Goal: Transaction & Acquisition: Book appointment/travel/reservation

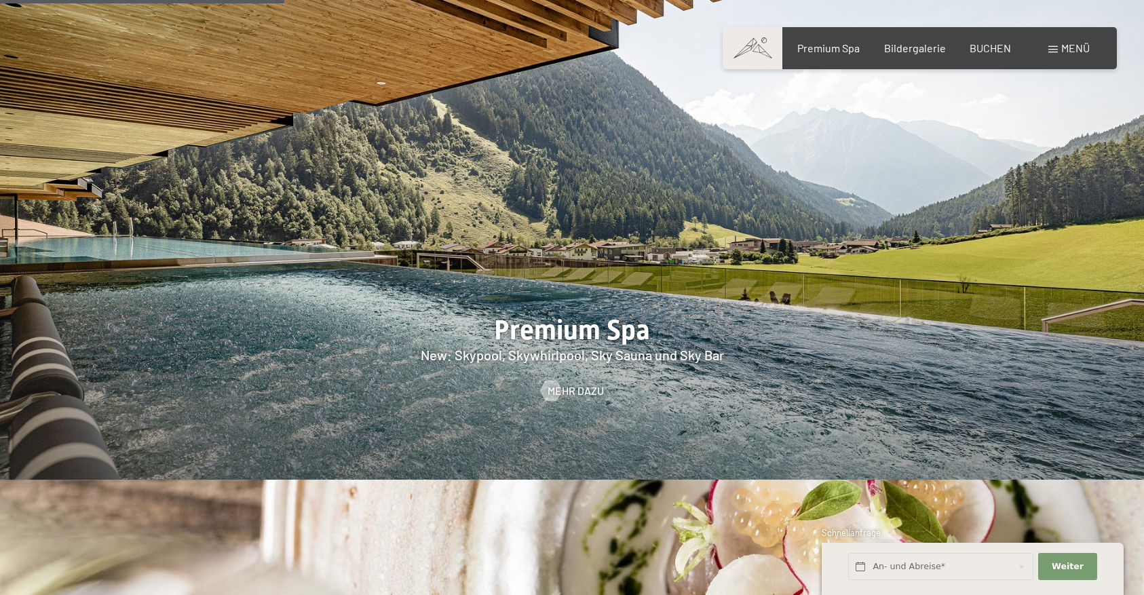
scroll to position [1825, 0]
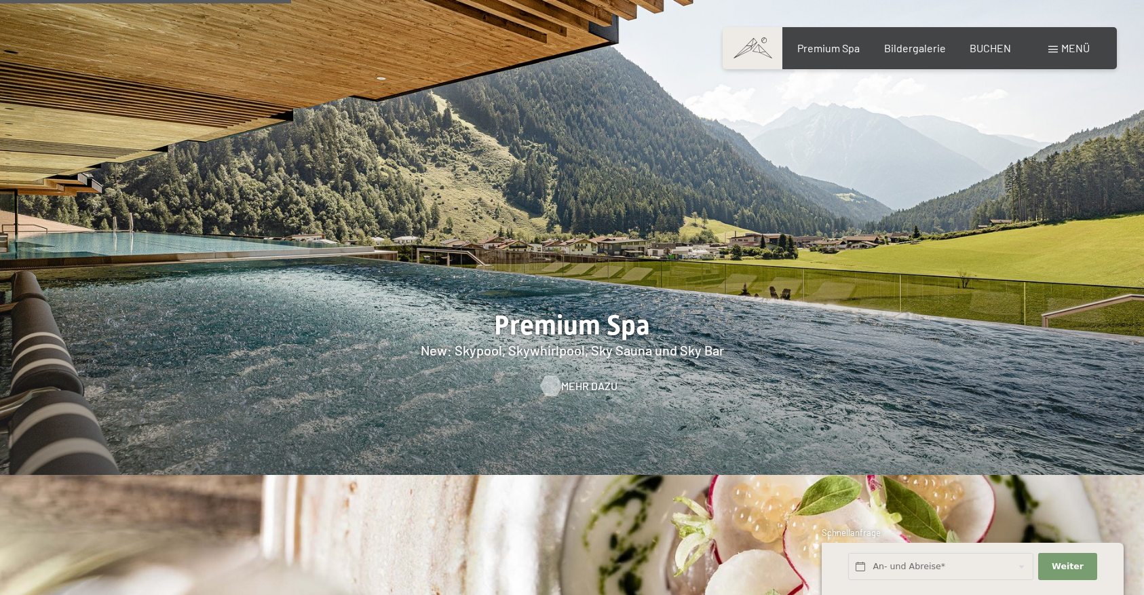
click at [591, 378] on span "Mehr dazu" at bounding box center [589, 385] width 56 height 15
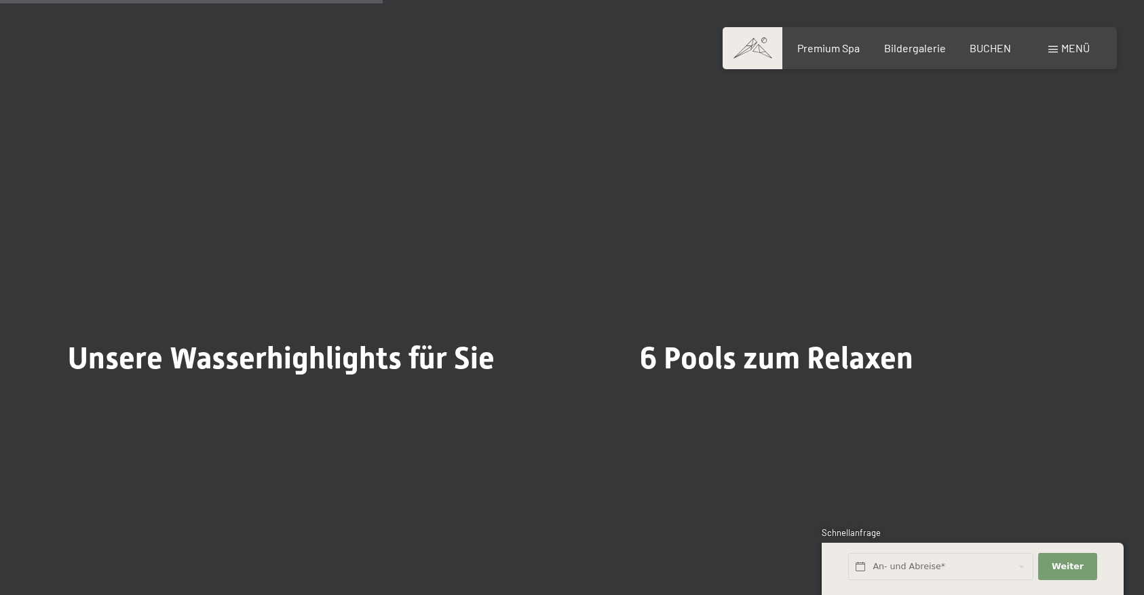
scroll to position [3258, 0]
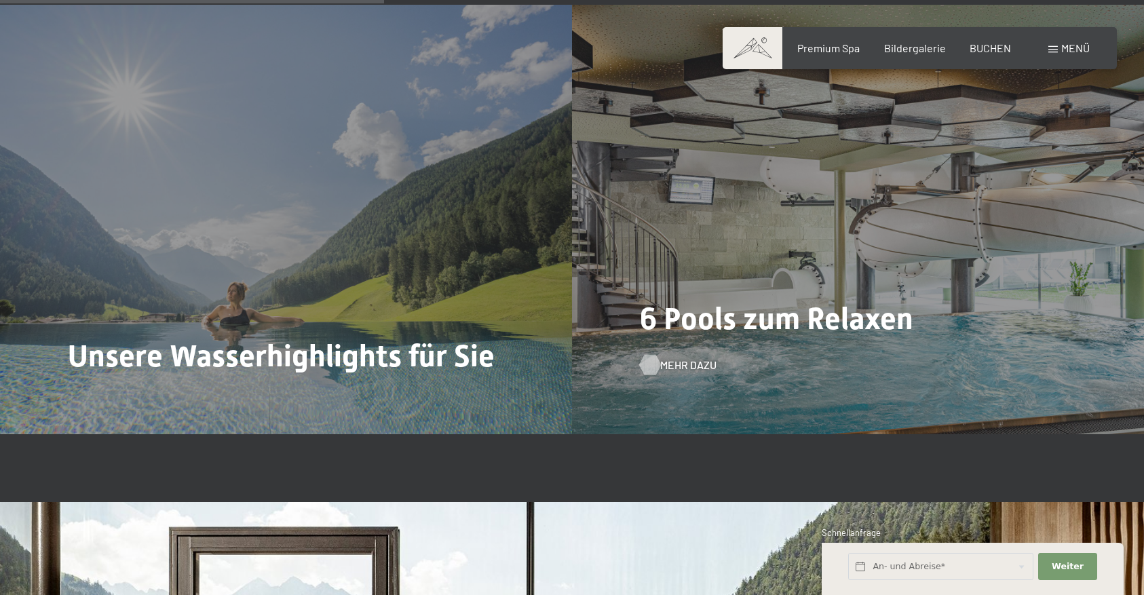
click at [688, 363] on span "Mehr dazu" at bounding box center [688, 364] width 56 height 15
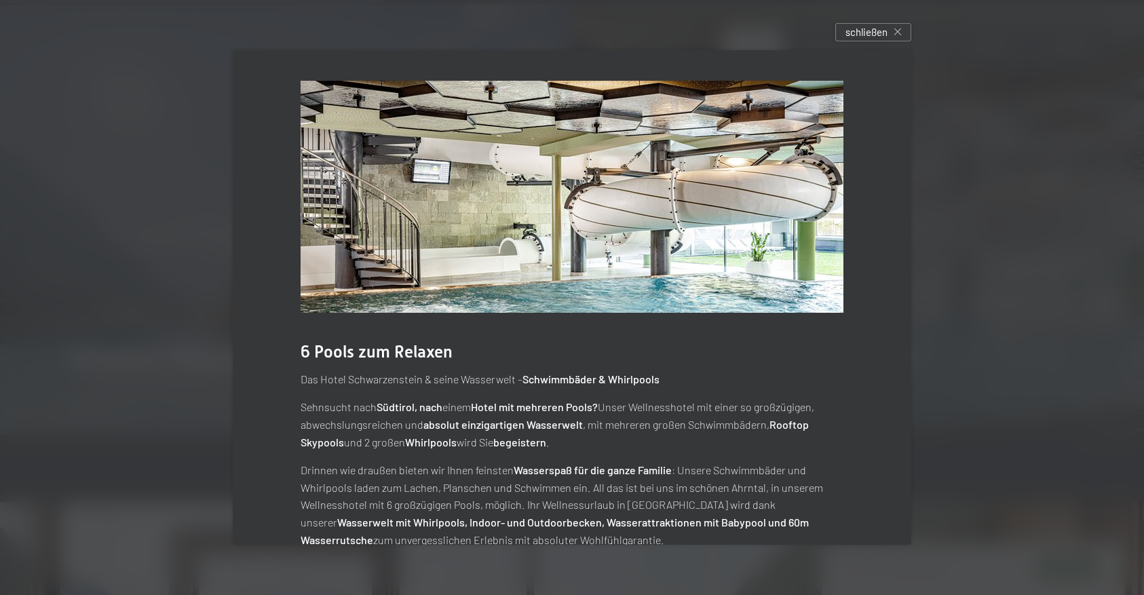
scroll to position [34, 0]
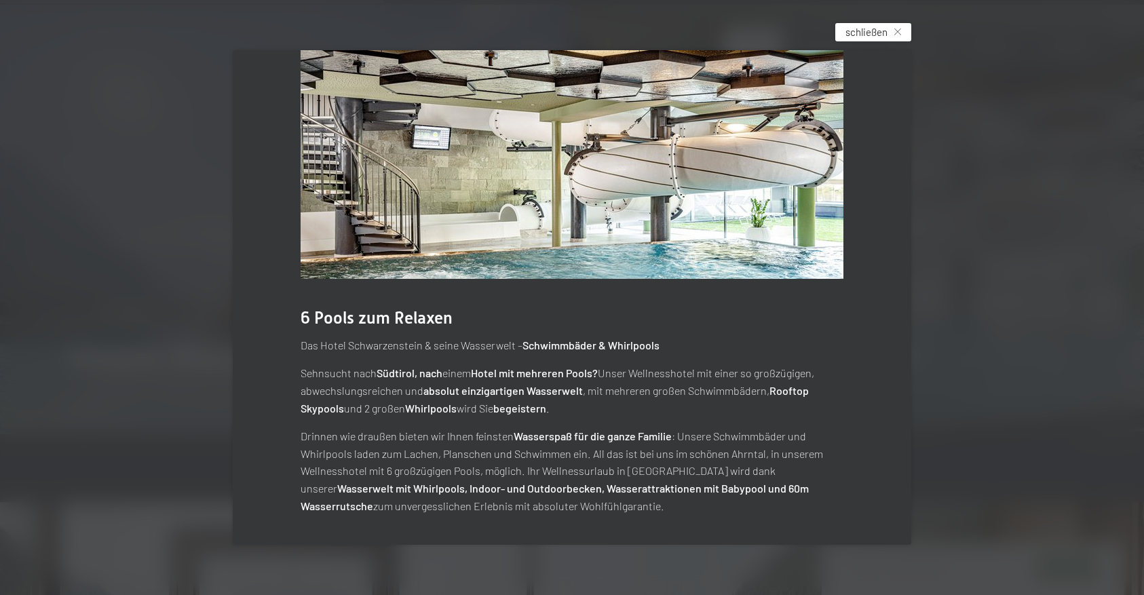
click at [866, 37] on span "schließen" at bounding box center [866, 32] width 42 height 14
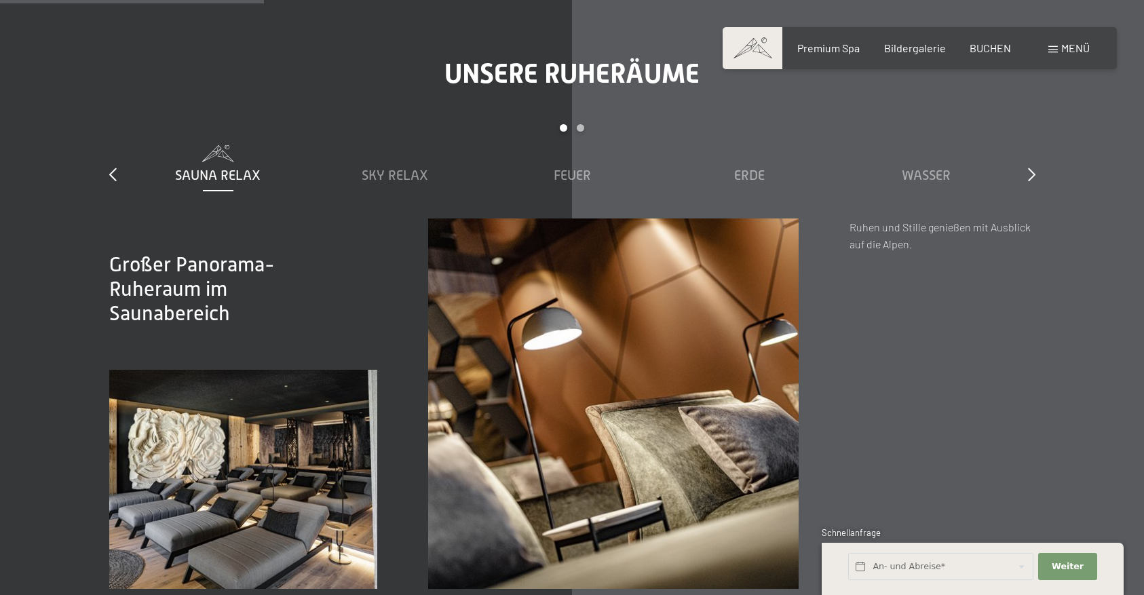
scroll to position [1873, 0]
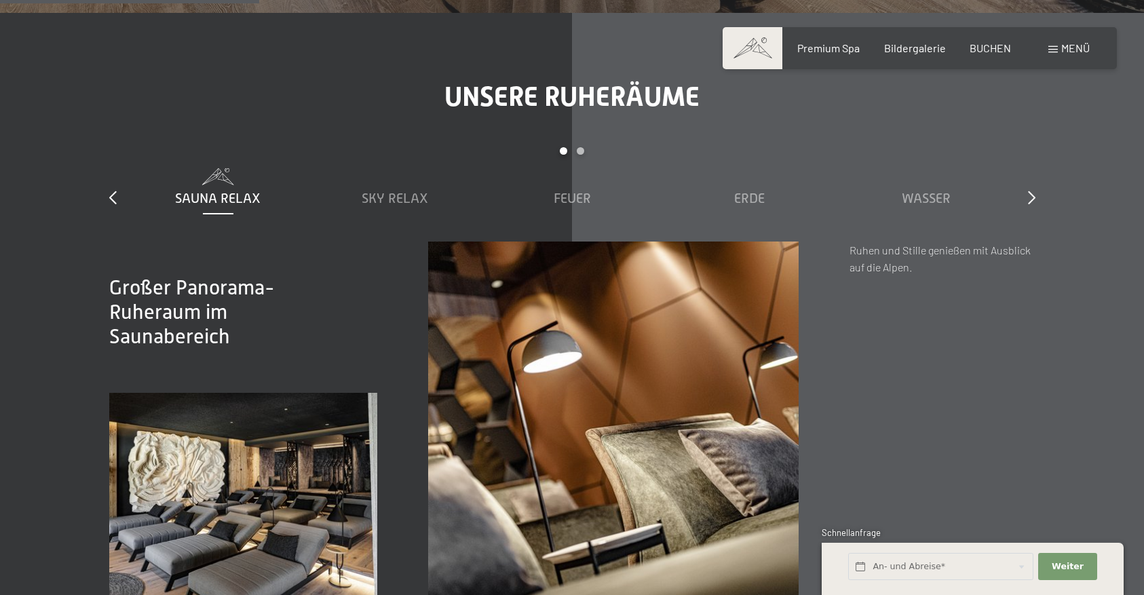
click at [1055, 50] on span at bounding box center [1052, 49] width 9 height 7
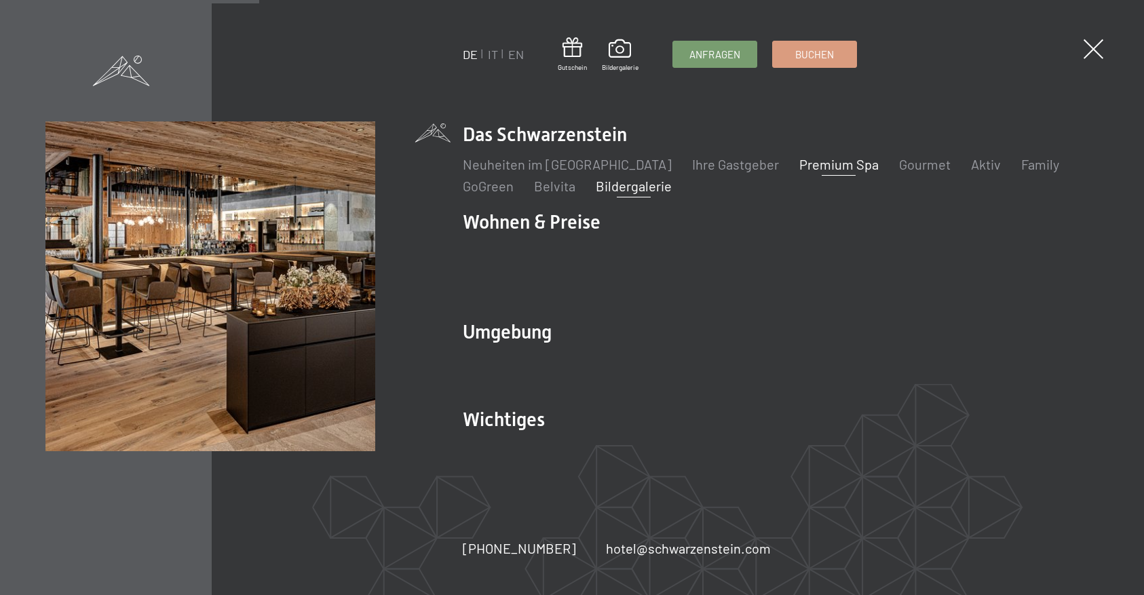
click at [638, 194] on link "Bildergalerie" at bounding box center [634, 186] width 76 height 16
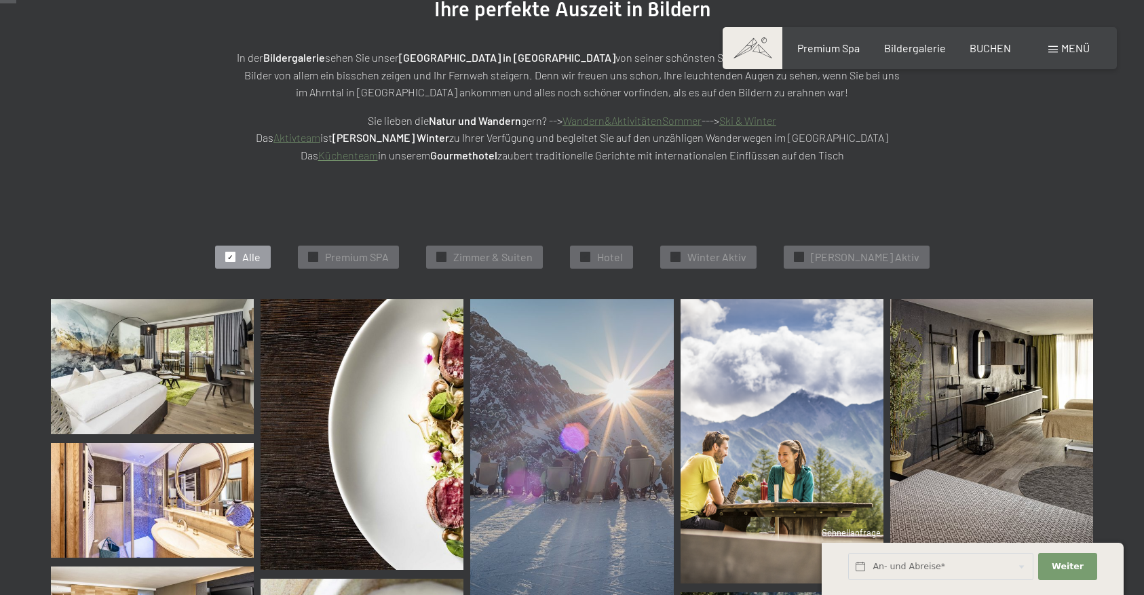
scroll to position [220, 0]
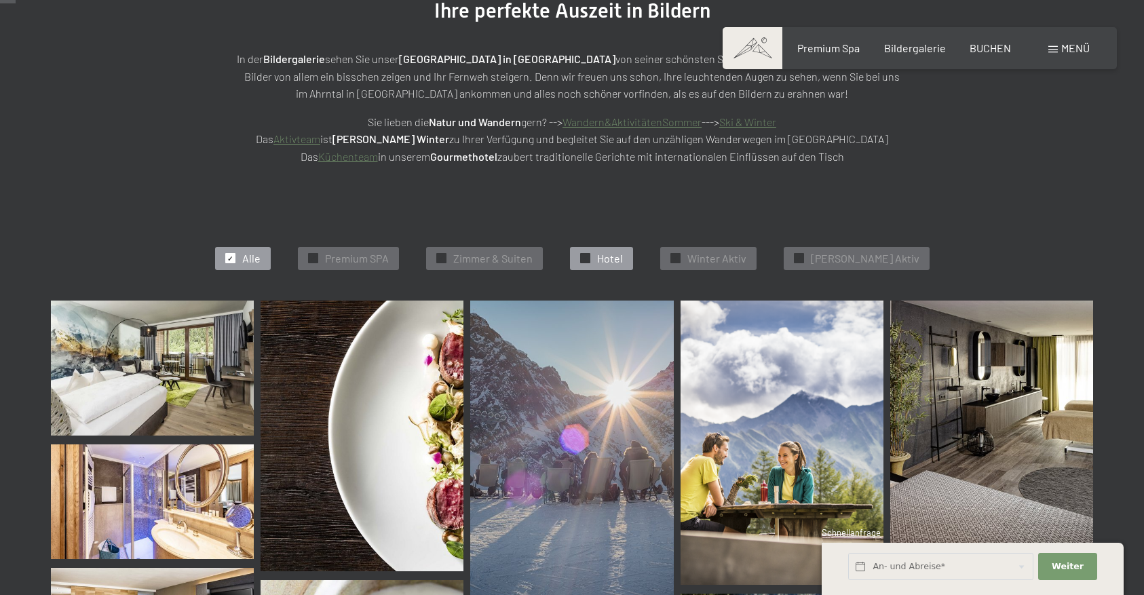
click at [617, 262] on div "✓ Hotel" at bounding box center [601, 258] width 63 height 23
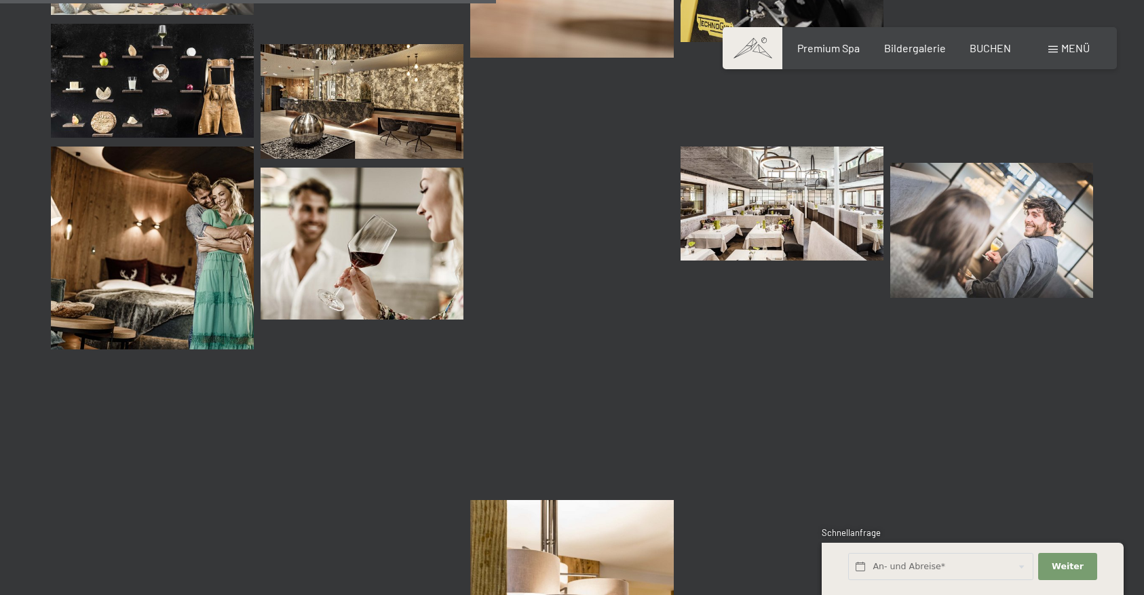
scroll to position [1230, 0]
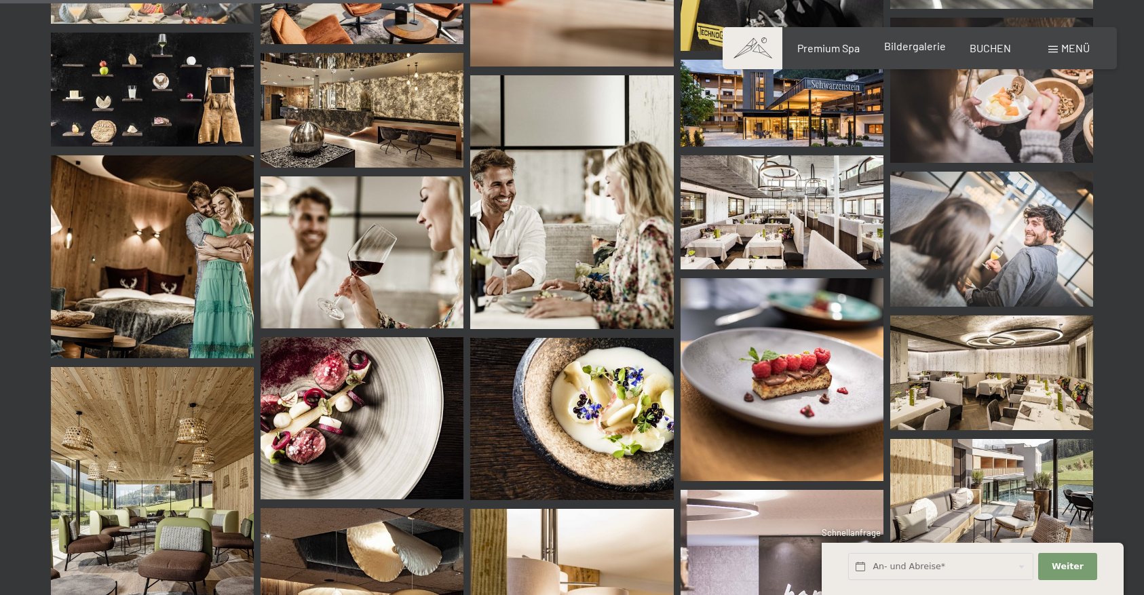
click at [933, 43] on span "Bildergalerie" at bounding box center [915, 45] width 62 height 13
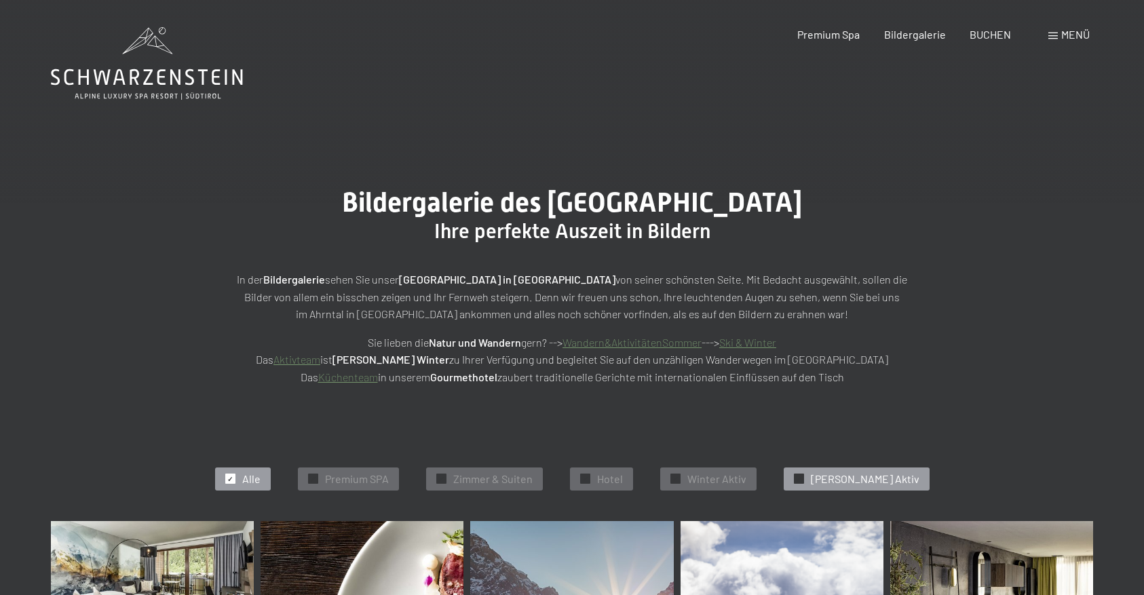
click at [825, 477] on div "✓ Sommer Aktiv" at bounding box center [856, 478] width 146 height 23
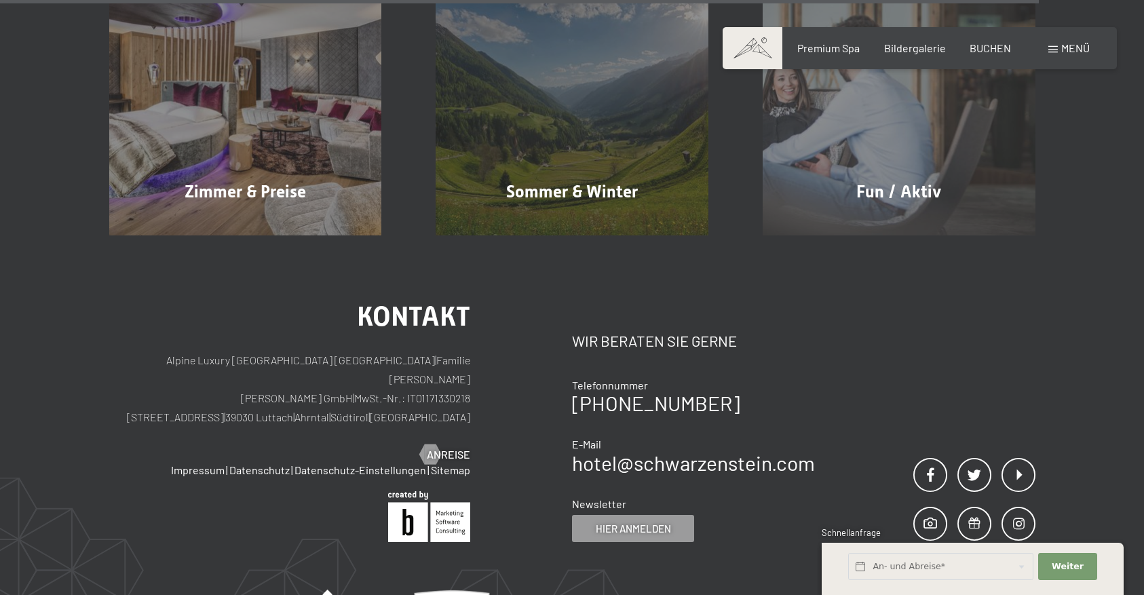
scroll to position [2790, 0]
click at [1066, 50] on span "Menü" at bounding box center [1075, 47] width 28 height 13
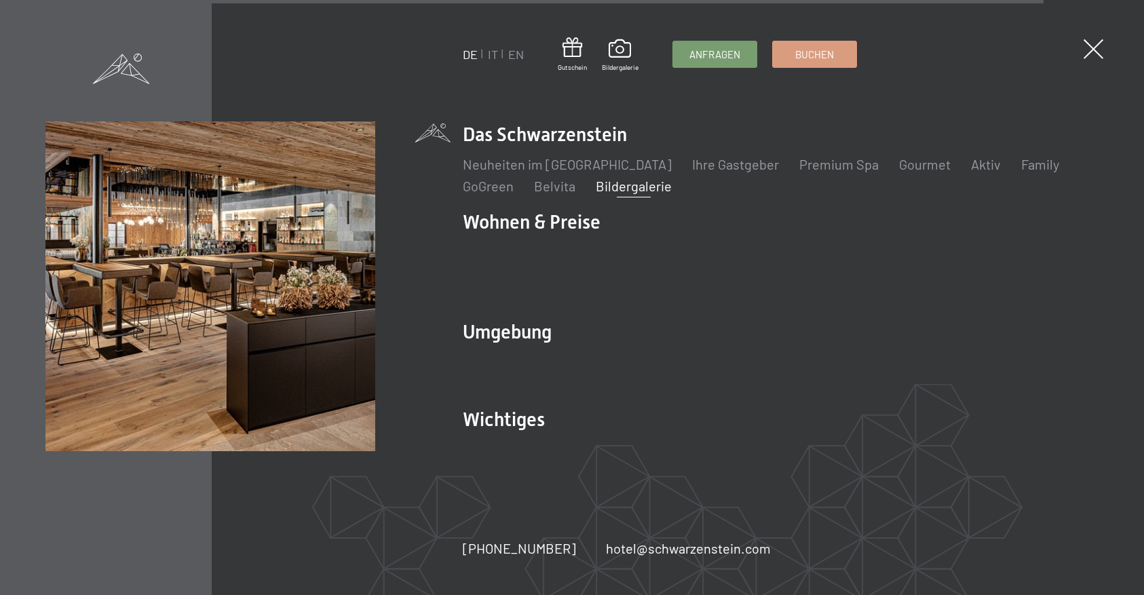
click at [130, 76] on span at bounding box center [121, 69] width 57 height 31
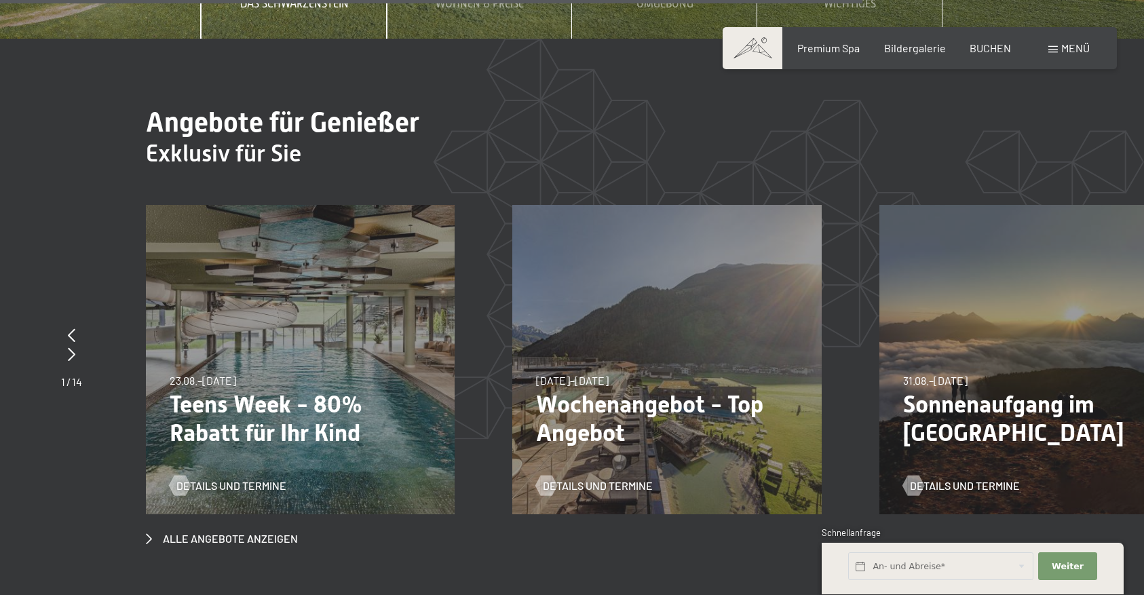
scroll to position [4886, 0]
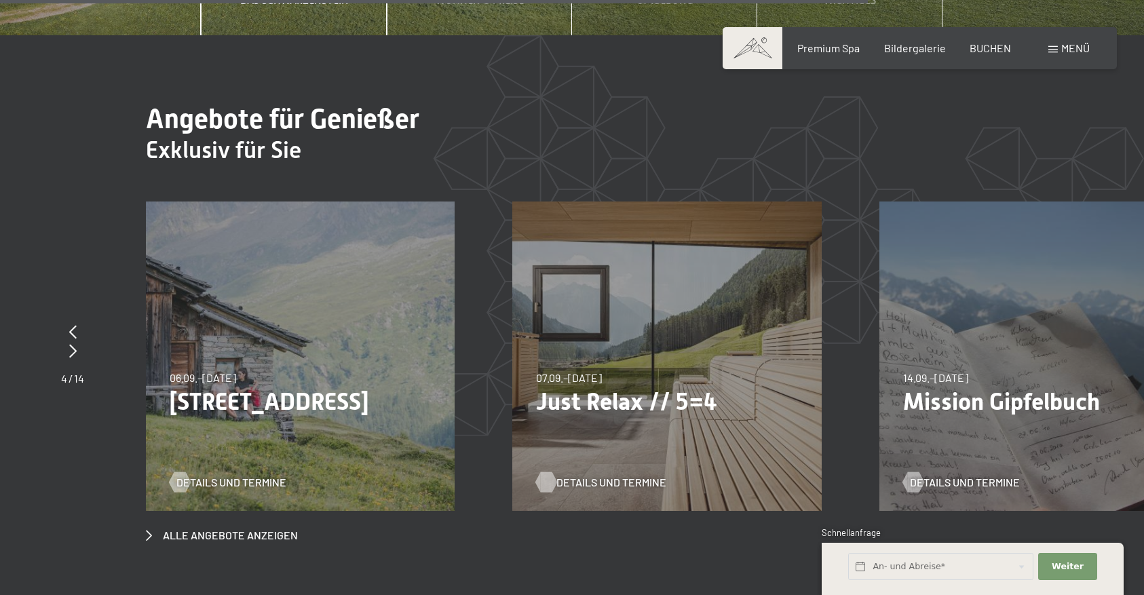
click at [617, 475] on span "Details und Termine" at bounding box center [611, 482] width 110 height 15
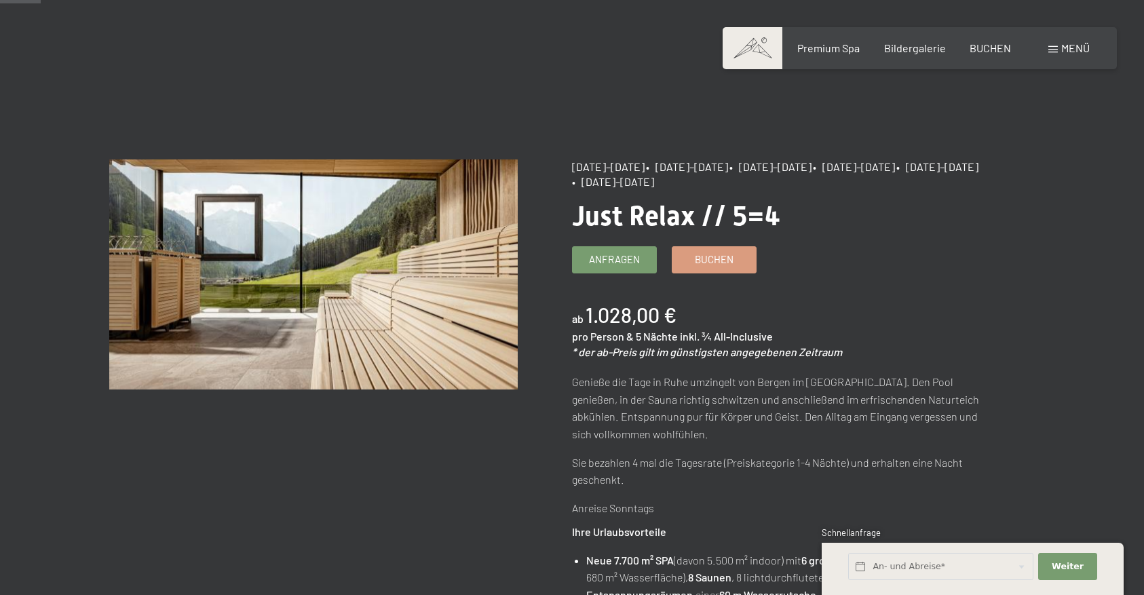
scroll to position [62, 0]
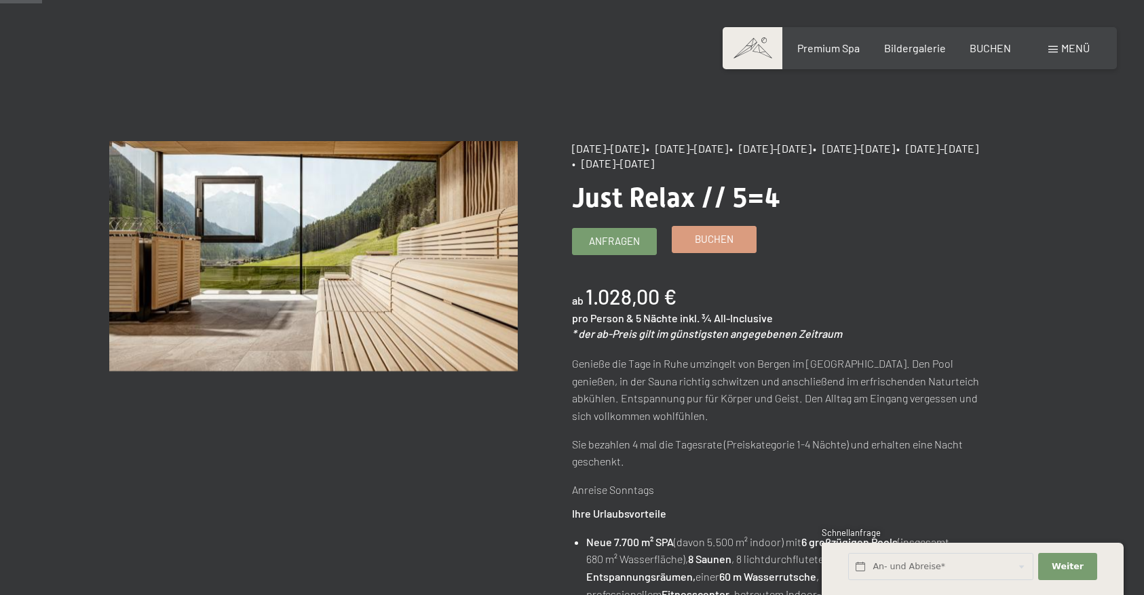
click at [704, 239] on span "Buchen" at bounding box center [714, 239] width 39 height 14
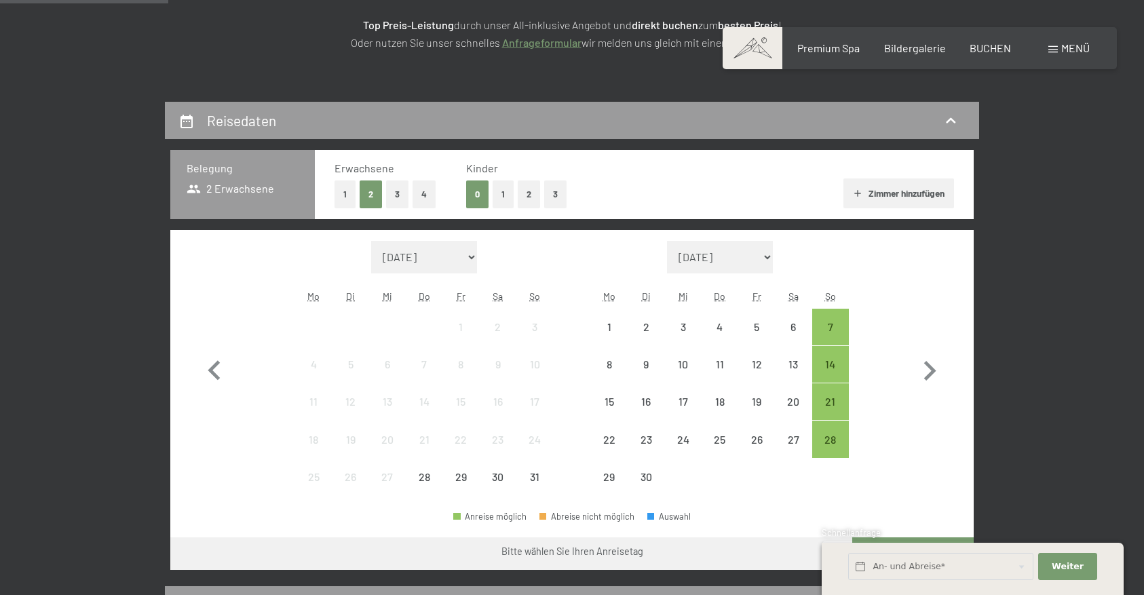
select select "[DATE]"
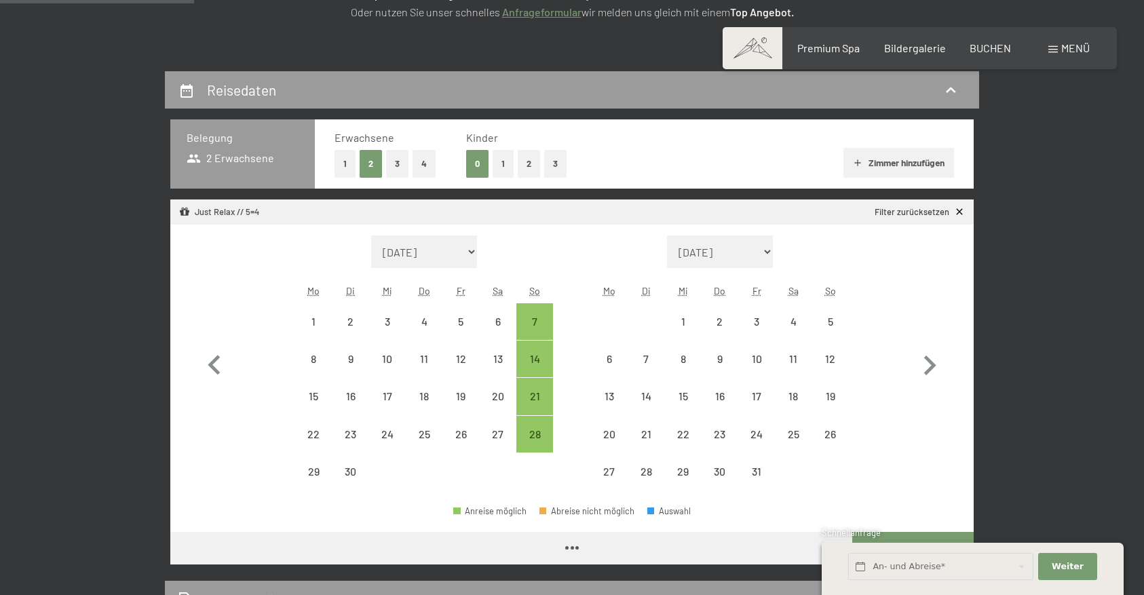
select select "[DATE]"
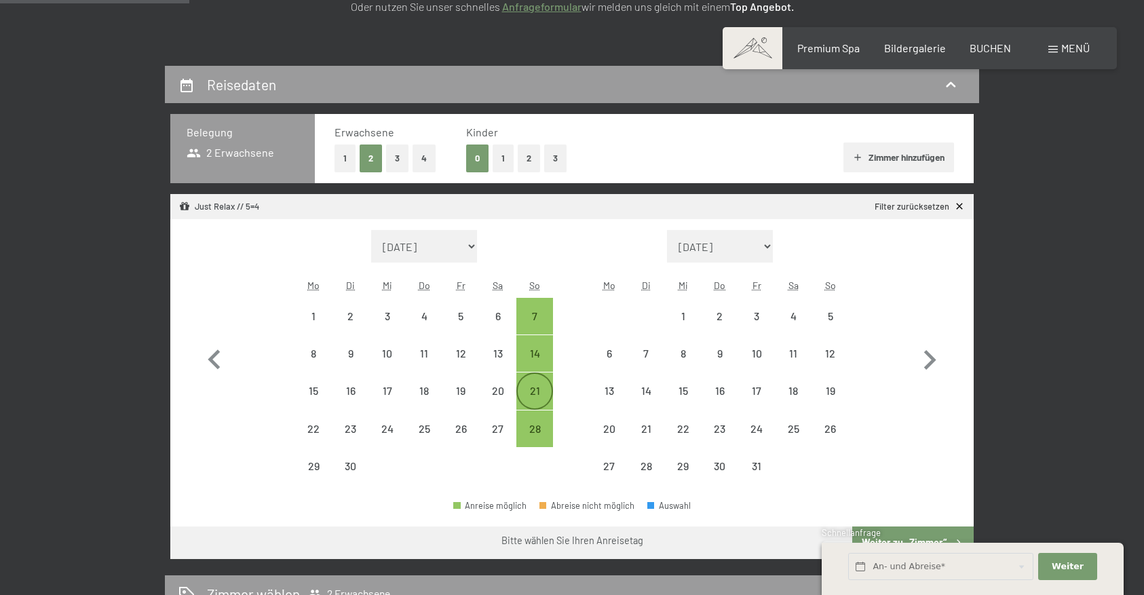
click at [540, 393] on div "21" at bounding box center [535, 402] width 34 height 34
select select "[DATE]"
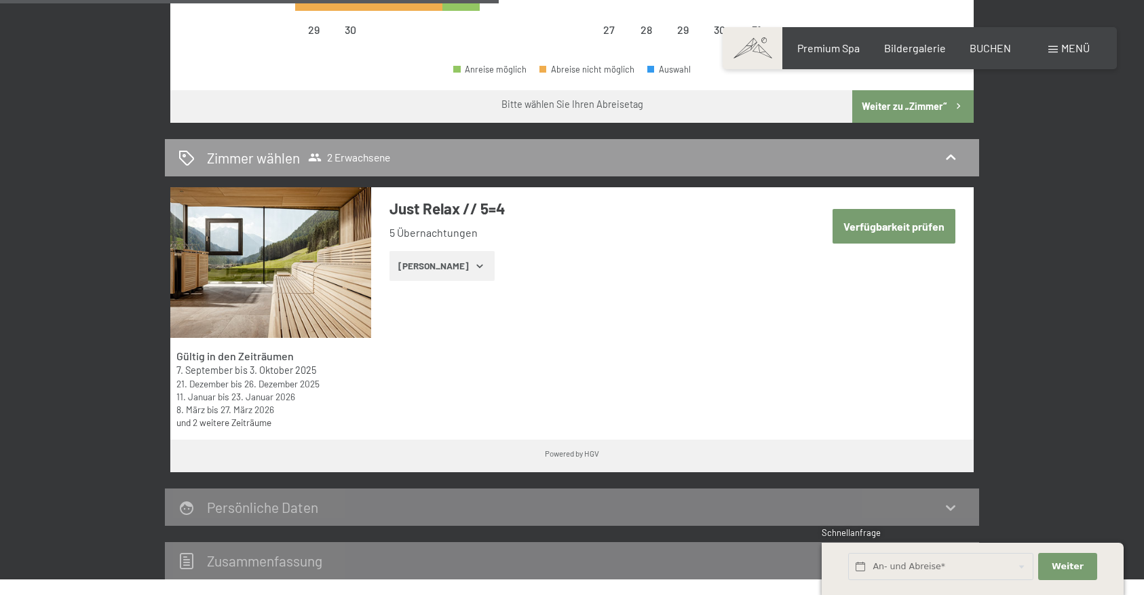
scroll to position [699, 0]
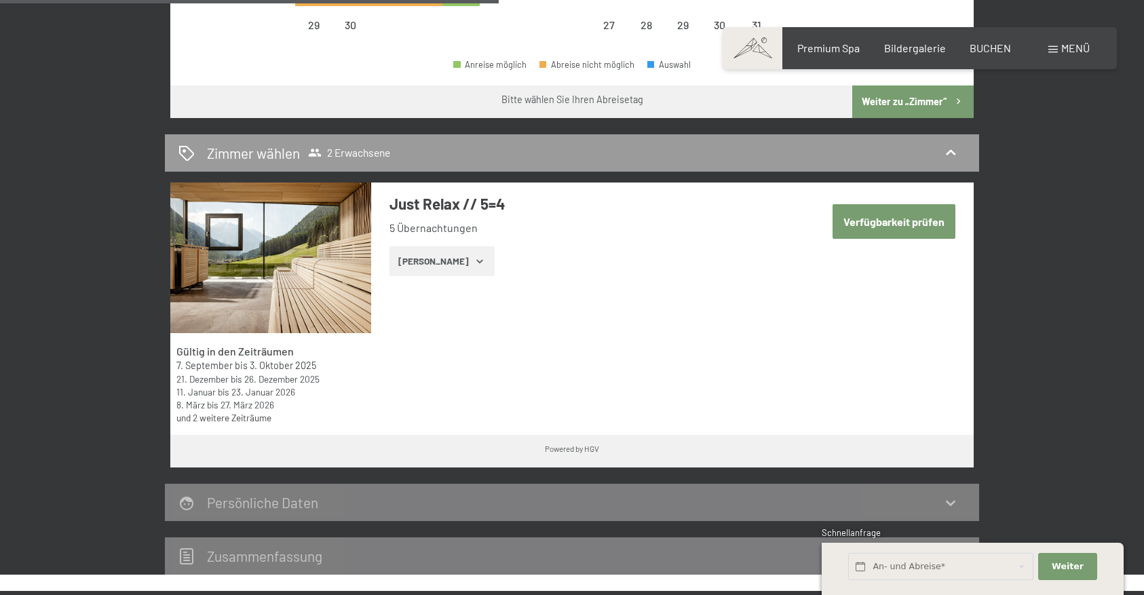
click at [905, 220] on button "Verfügbarkeit prüfen" at bounding box center [893, 221] width 123 height 35
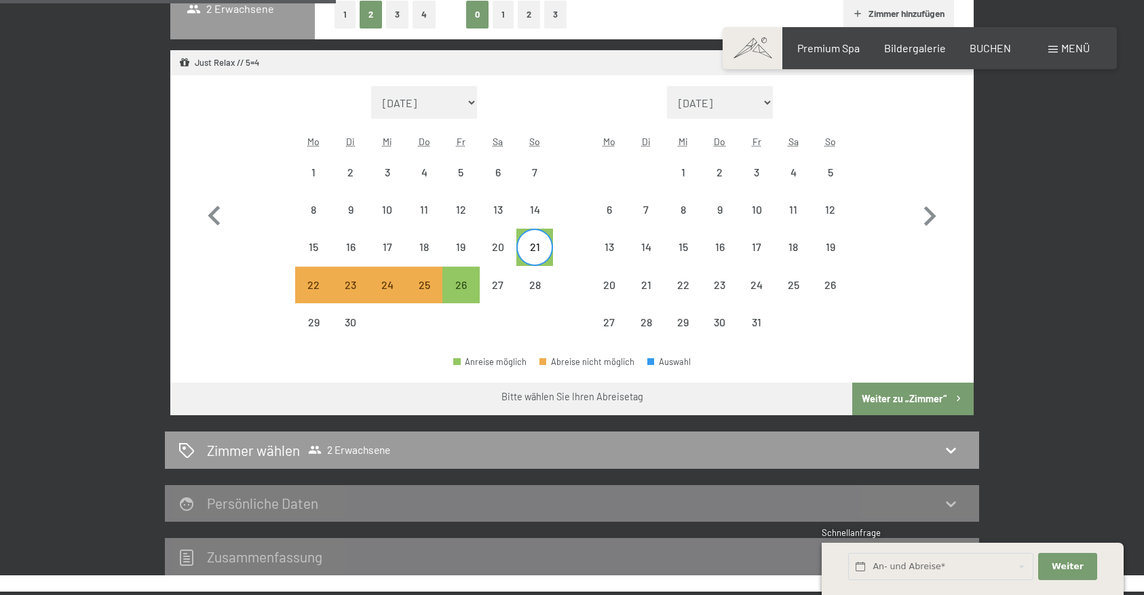
click at [898, 406] on button "Weiter zu „Zimmer“" at bounding box center [912, 399] width 121 height 33
select select "[DATE]"
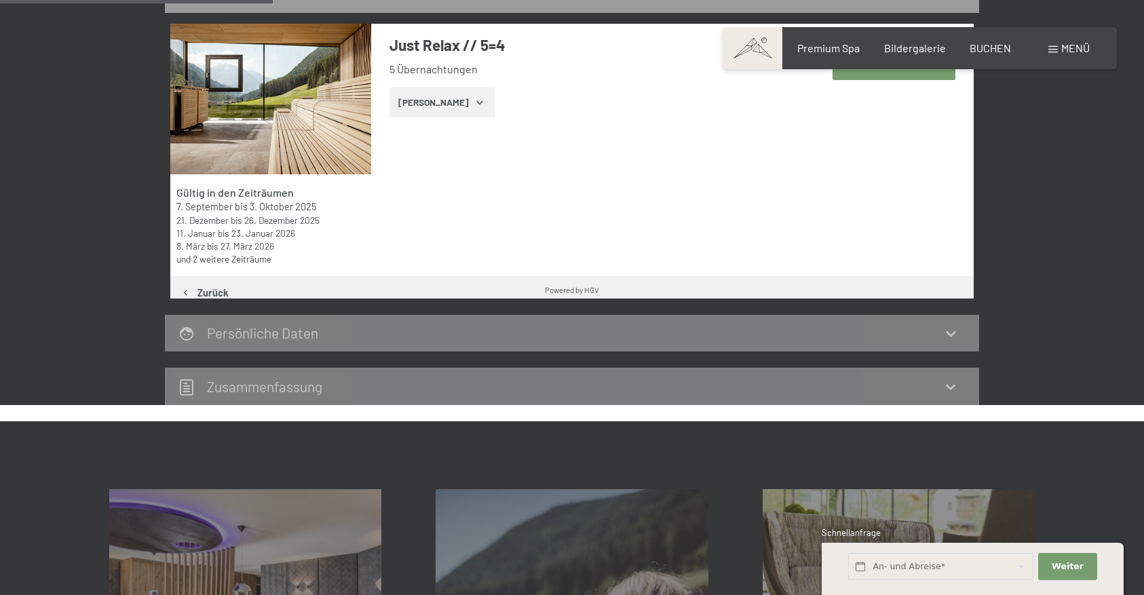
scroll to position [324, 0]
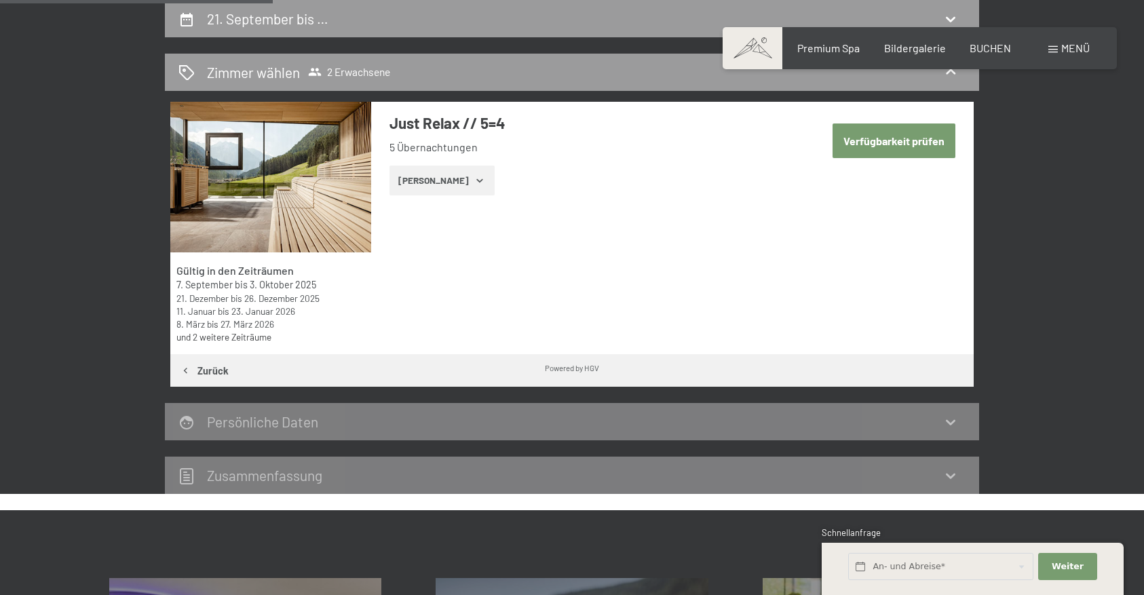
click at [856, 155] on button "Verfügbarkeit prüfen" at bounding box center [893, 140] width 123 height 35
select select "[DATE]"
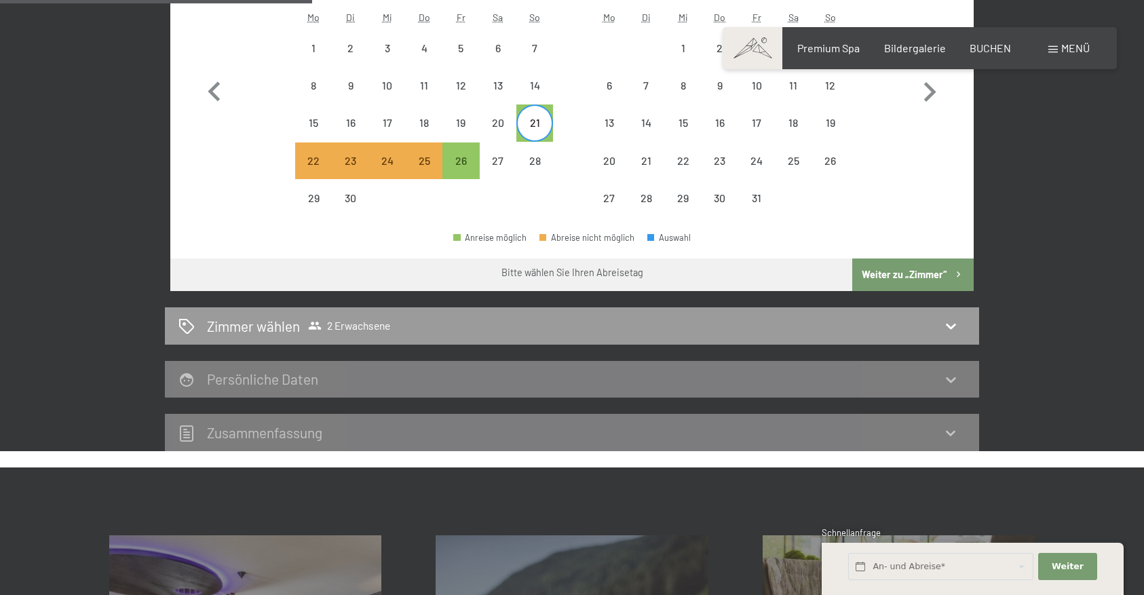
scroll to position [533, 0]
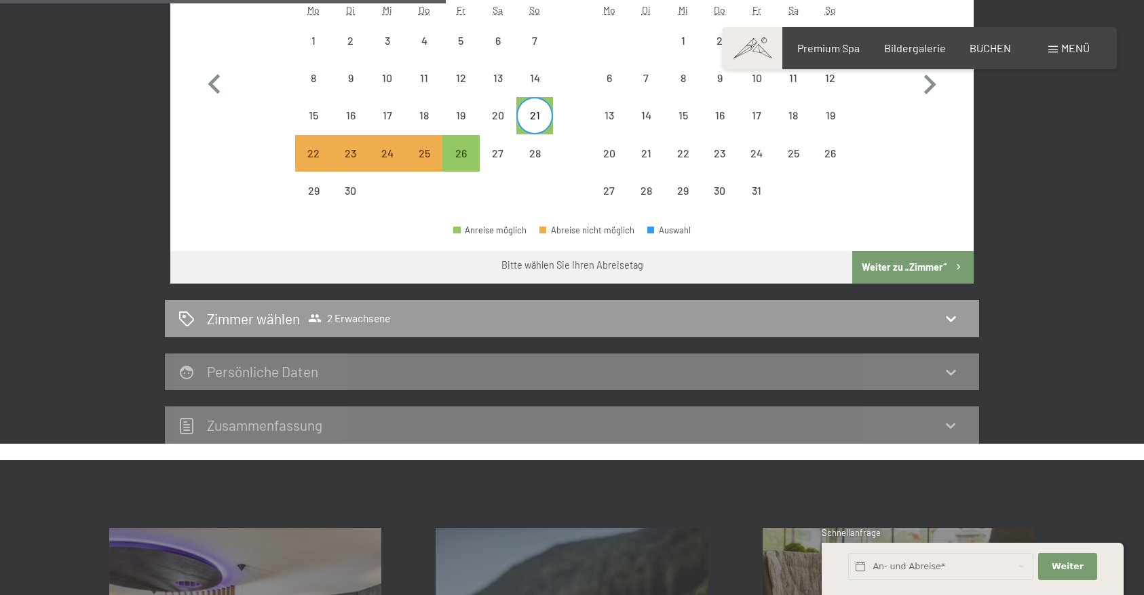
click at [905, 262] on button "Weiter zu „Zimmer“" at bounding box center [912, 267] width 121 height 33
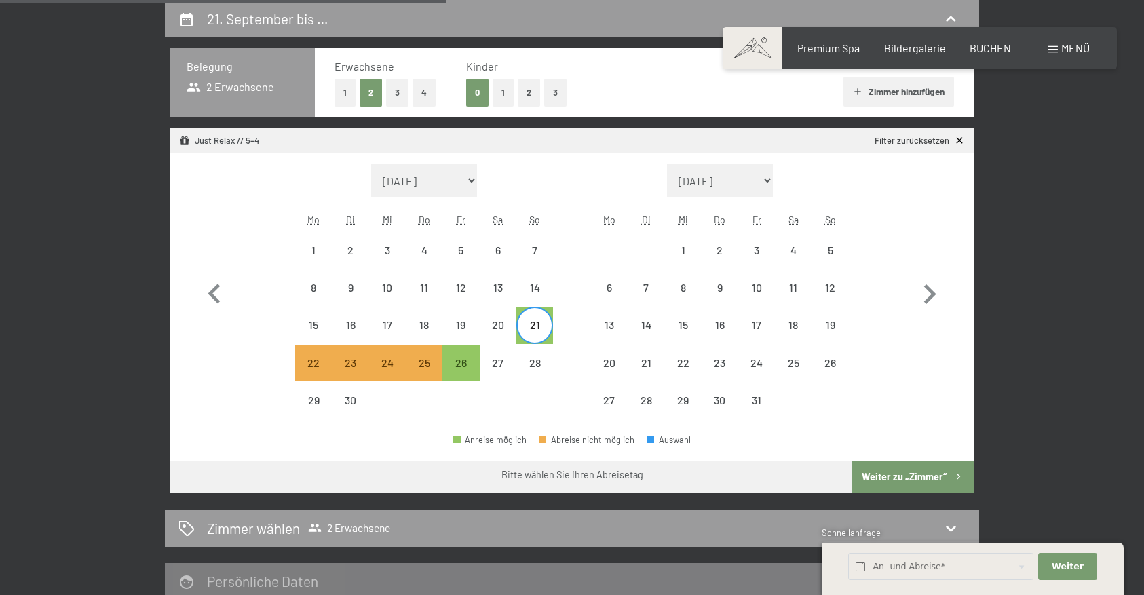
select select "[DATE]"
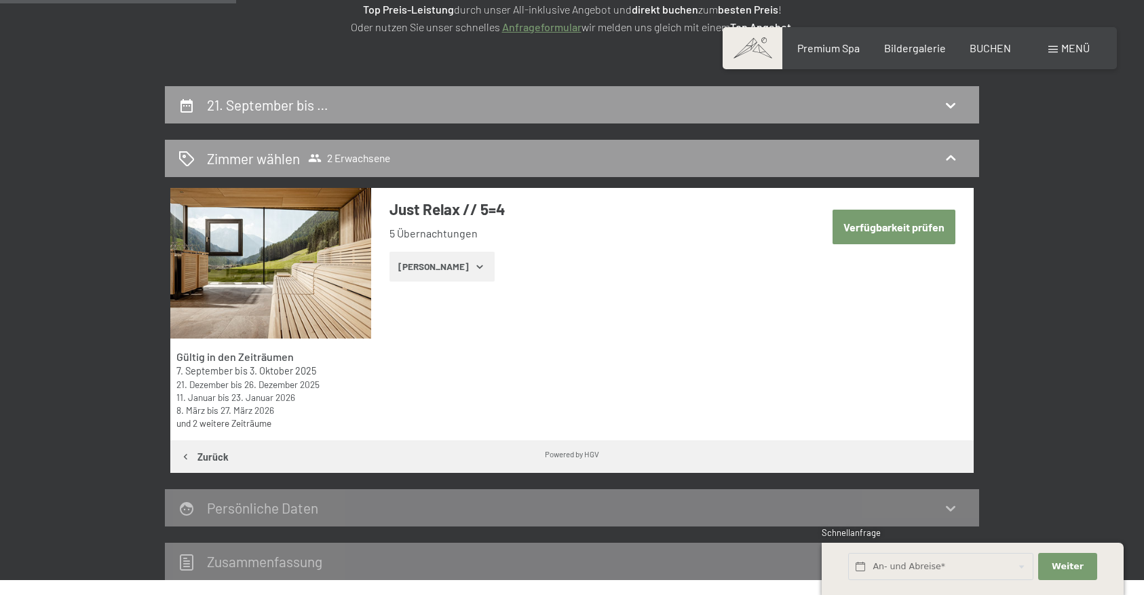
scroll to position [237, 0]
click at [864, 232] on button "Verfügbarkeit prüfen" at bounding box center [893, 227] width 123 height 35
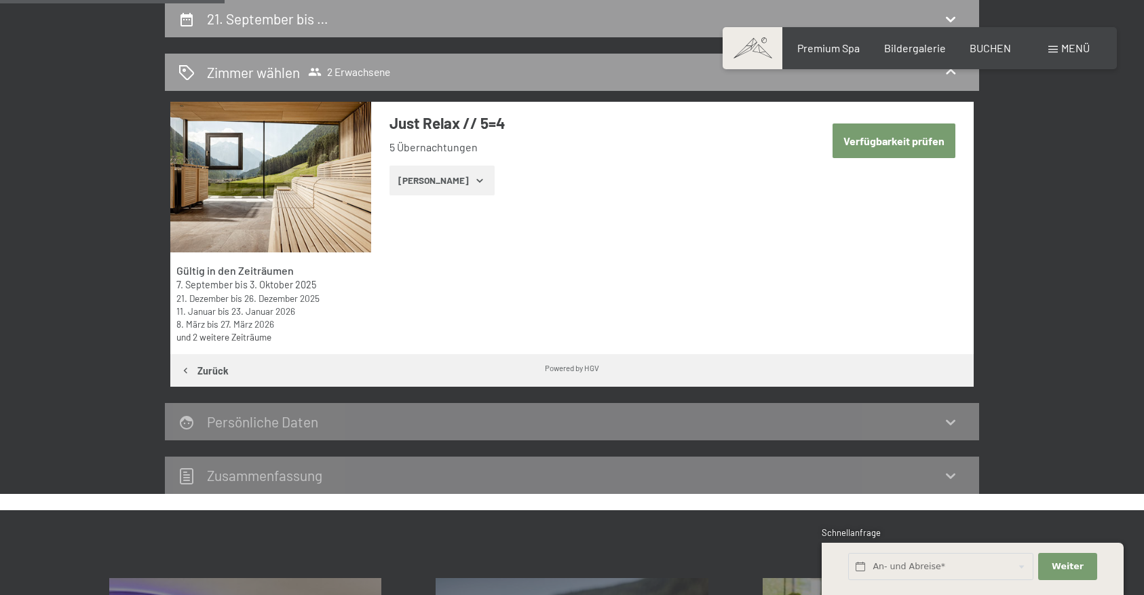
select select "[DATE]"
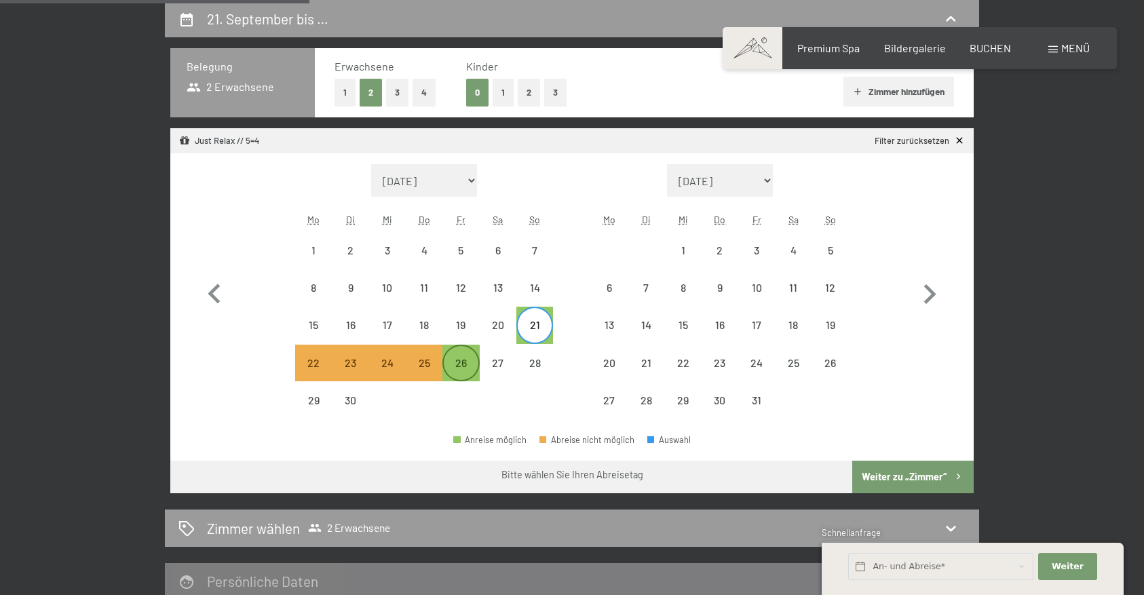
click at [461, 362] on div "26" at bounding box center [461, 374] width 34 height 34
select select "[DATE]"
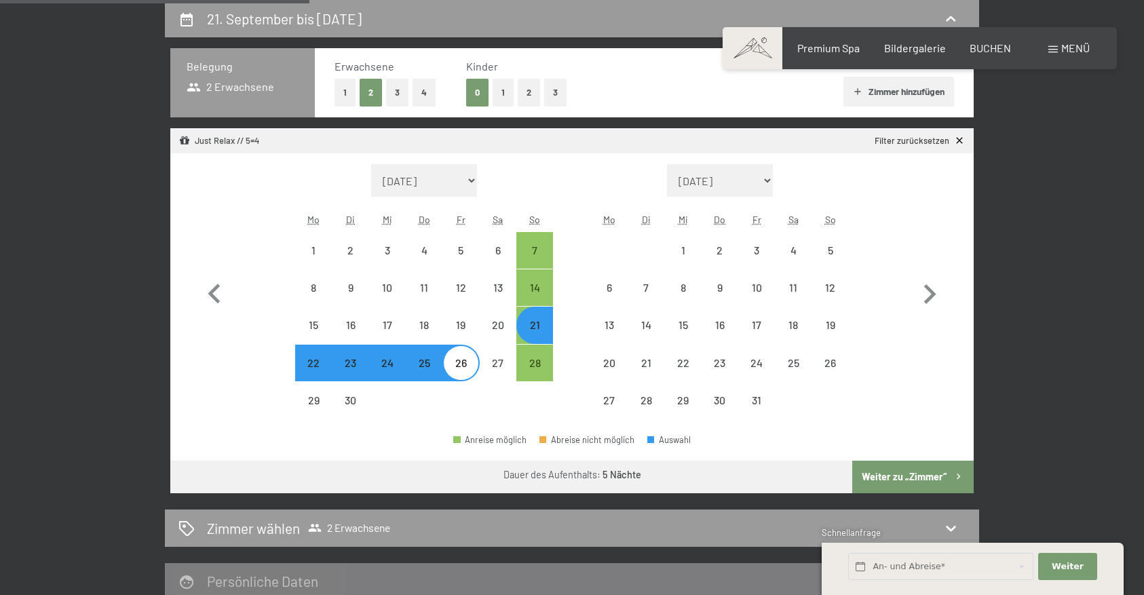
select select "[DATE]"
click at [877, 474] on button "Weiter zu „Zimmer“" at bounding box center [912, 477] width 121 height 33
select select "[DATE]"
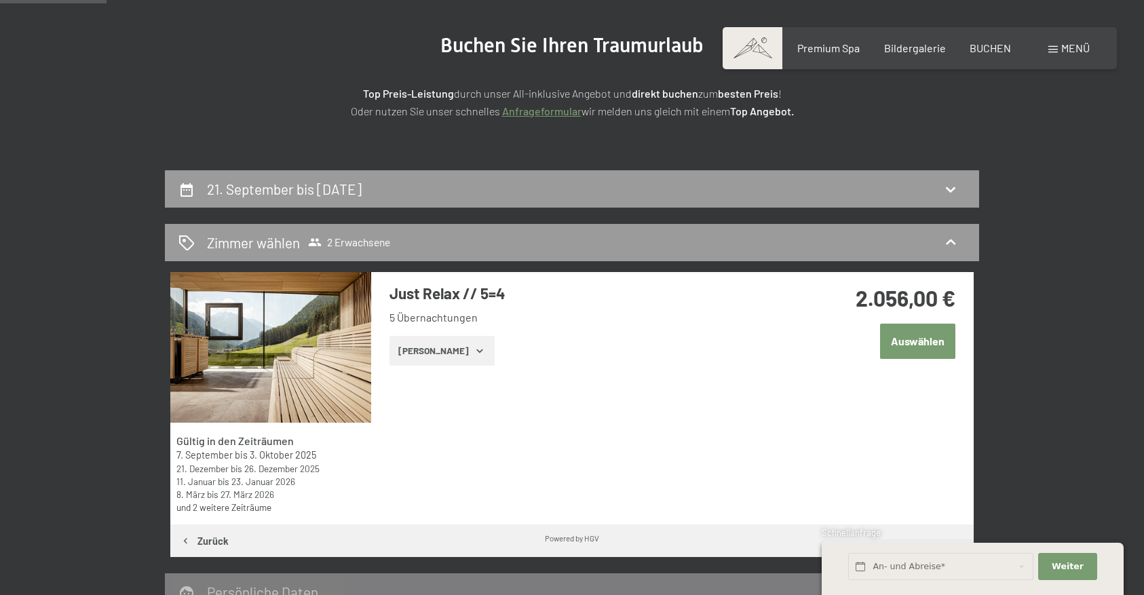
scroll to position [154, 0]
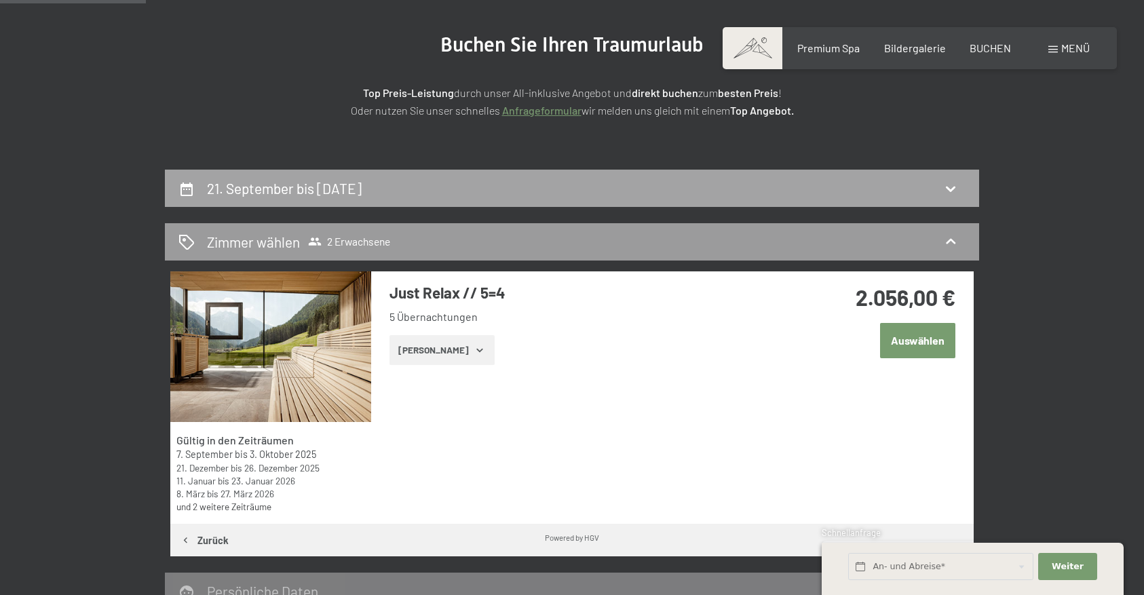
click at [362, 189] on h2 "21. September bis [DATE]" at bounding box center [284, 188] width 155 height 17
select select "[DATE]"
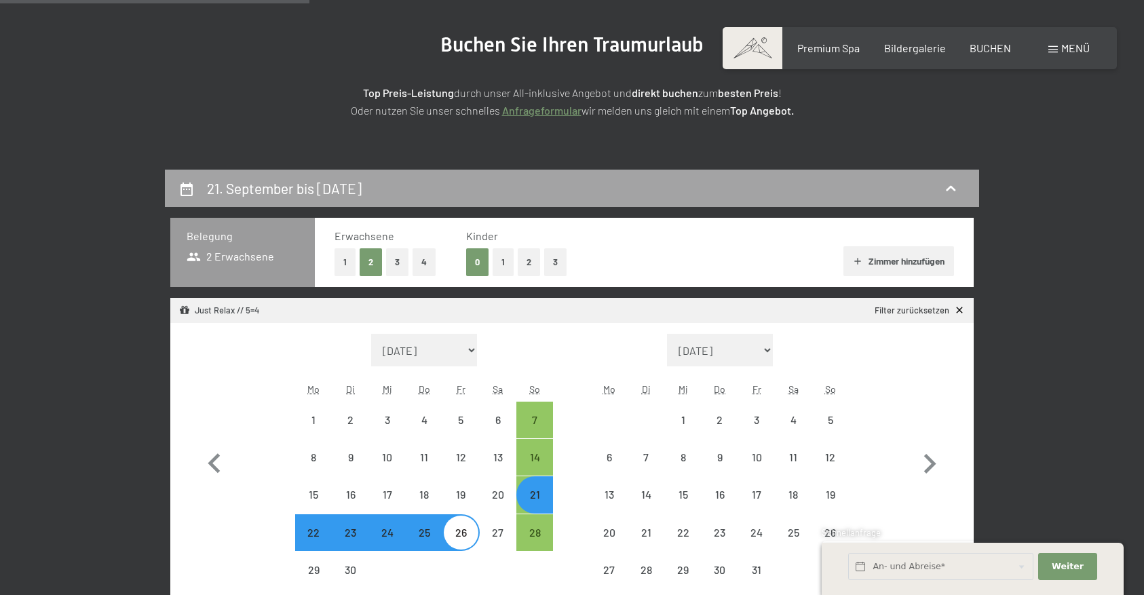
scroll to position [324, 0]
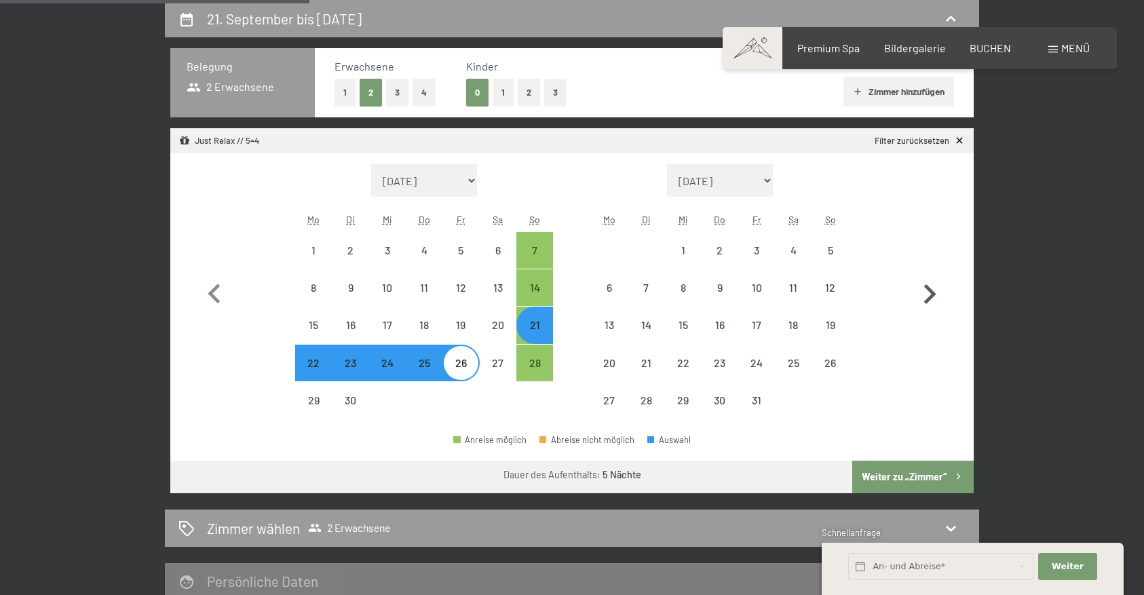
click at [931, 294] on icon "button" at bounding box center [930, 294] width 12 height 20
select select "[DATE]"
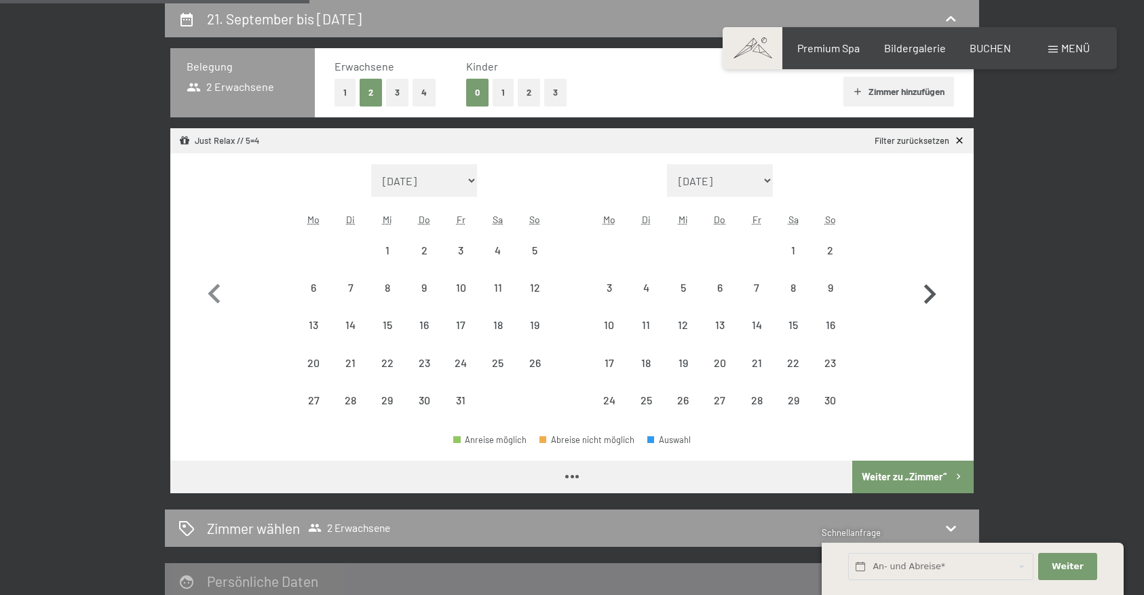
select select "[DATE]"
click at [931, 294] on icon "button" at bounding box center [930, 294] width 12 height 20
select select "[DATE]"
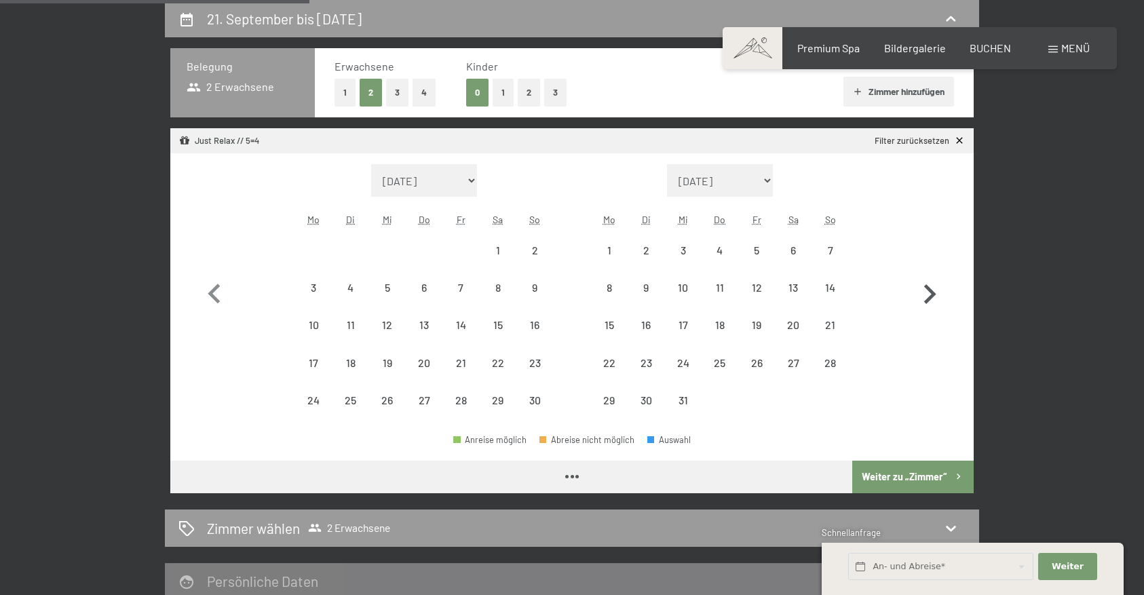
select select "[DATE]"
click at [838, 319] on div "21" at bounding box center [830, 336] width 34 height 34
select select "[DATE]"
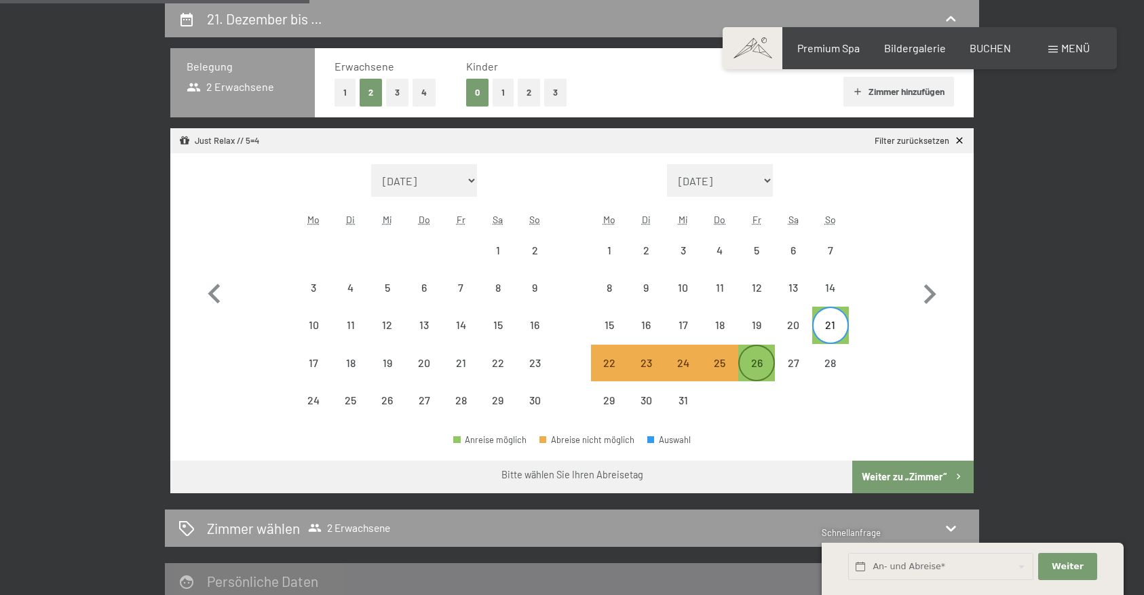
click at [769, 352] on div "26" at bounding box center [756, 363] width 34 height 34
select select "[DATE]"
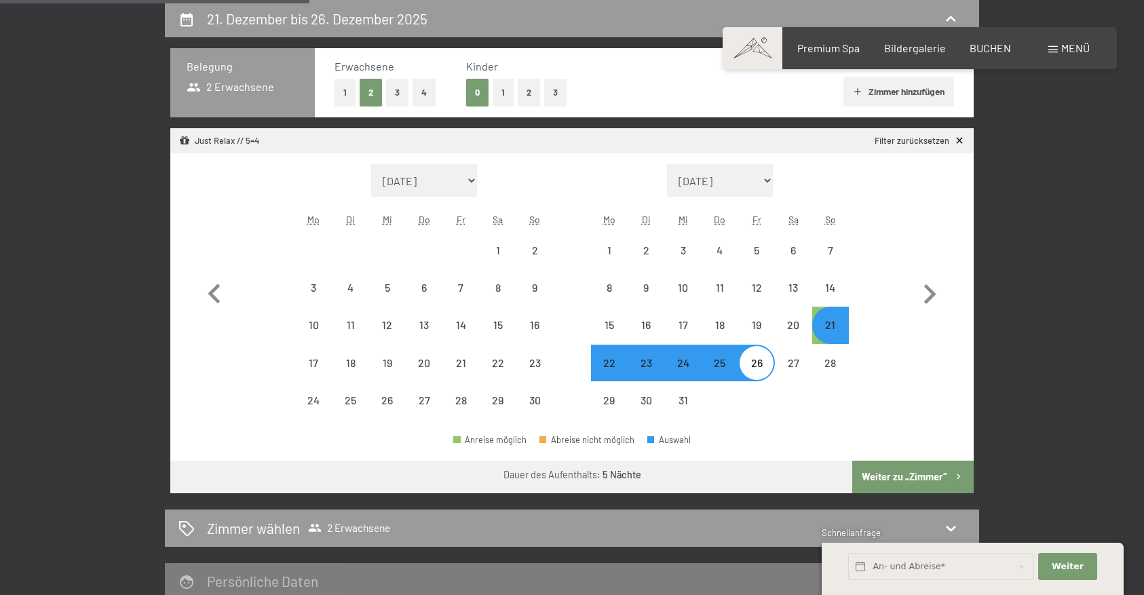
click at [901, 471] on button "Weiter zu „Zimmer“" at bounding box center [912, 477] width 121 height 33
select select "[DATE]"
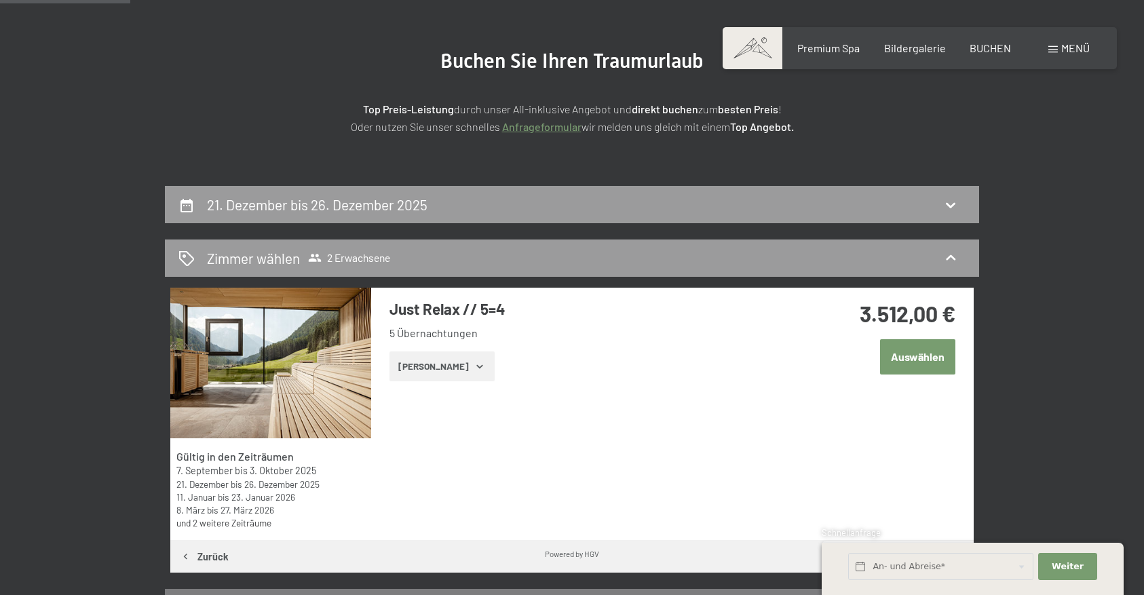
scroll to position [133, 0]
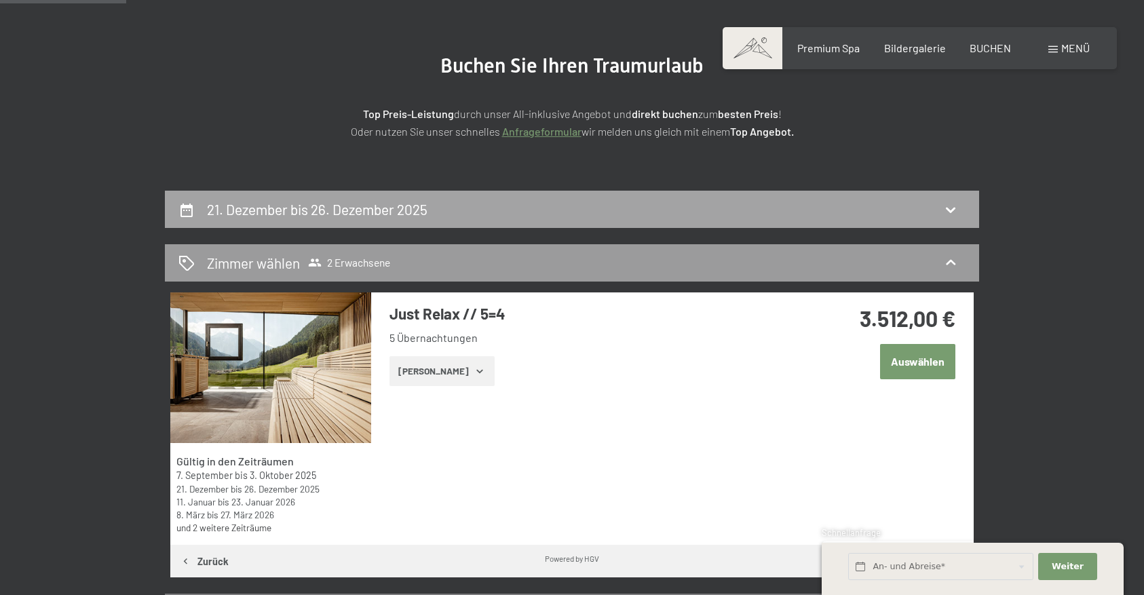
click at [705, 204] on div "21. Dezember bis 26. Dezember 2025" at bounding box center [571, 209] width 787 height 20
select select "[DATE]"
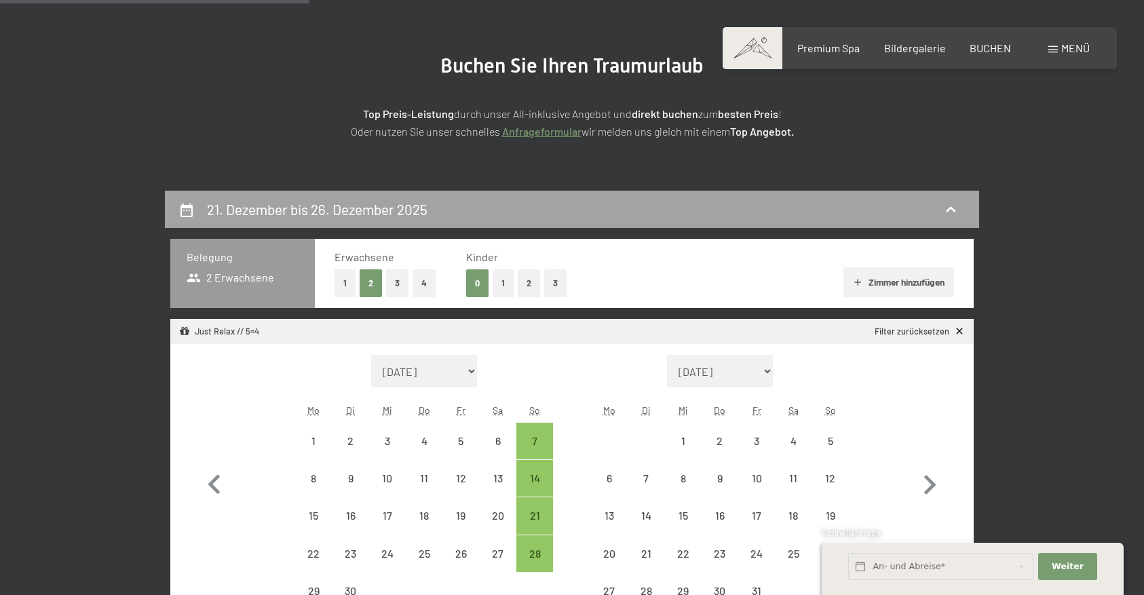
scroll to position [324, 0]
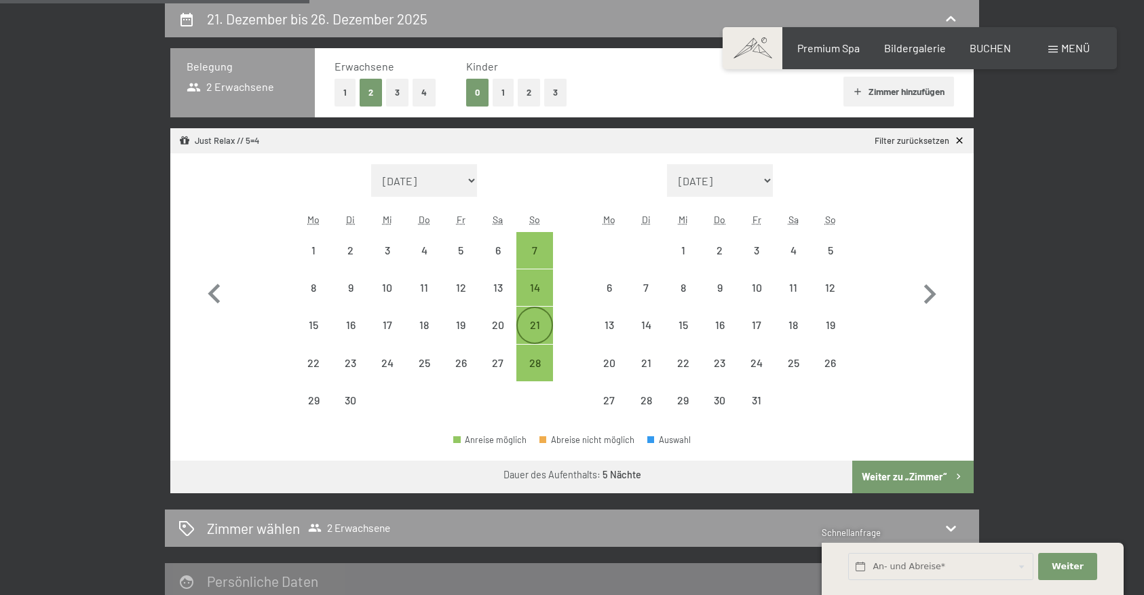
click at [527, 323] on div "21" at bounding box center [535, 336] width 34 height 34
select select "[DATE]"
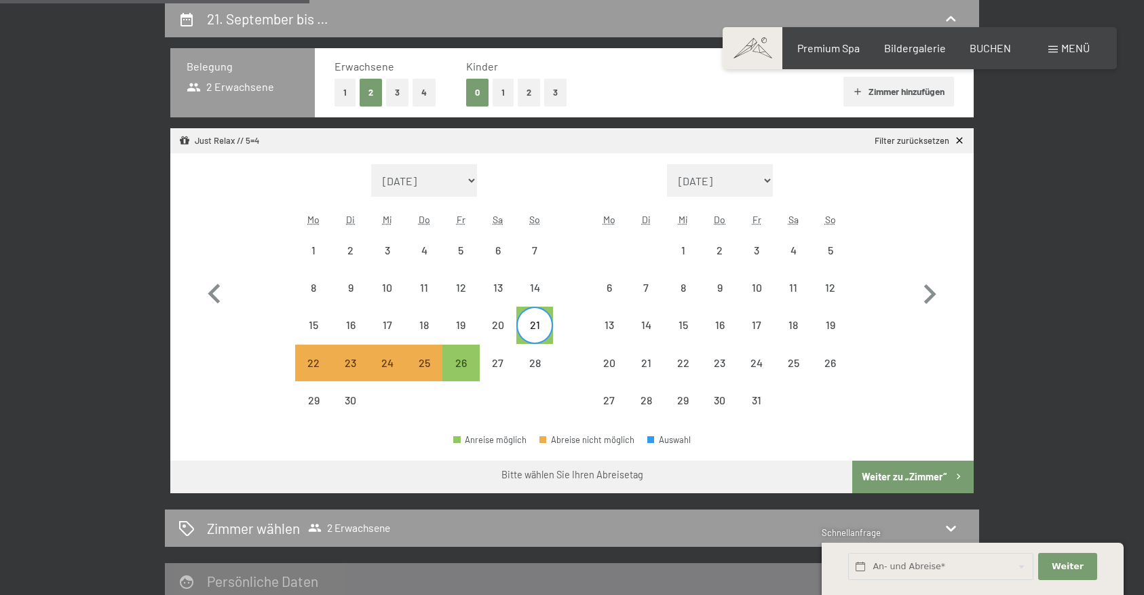
click at [885, 475] on button "Weiter zu „Zimmer“" at bounding box center [912, 477] width 121 height 33
select select "[DATE]"
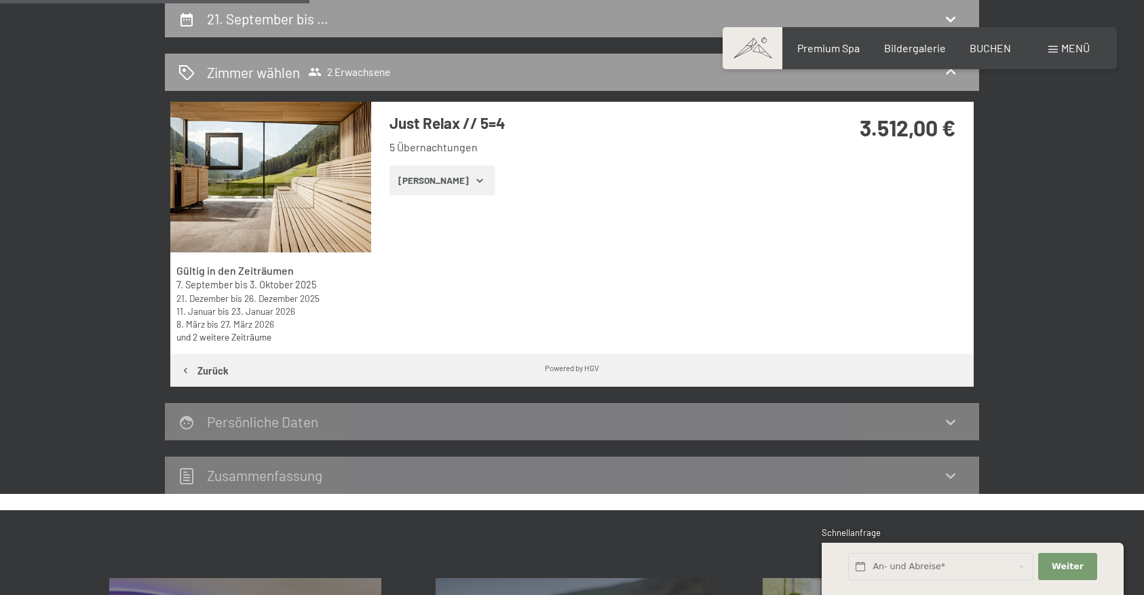
click at [434, 182] on button "[PERSON_NAME]" at bounding box center [441, 180] width 105 height 30
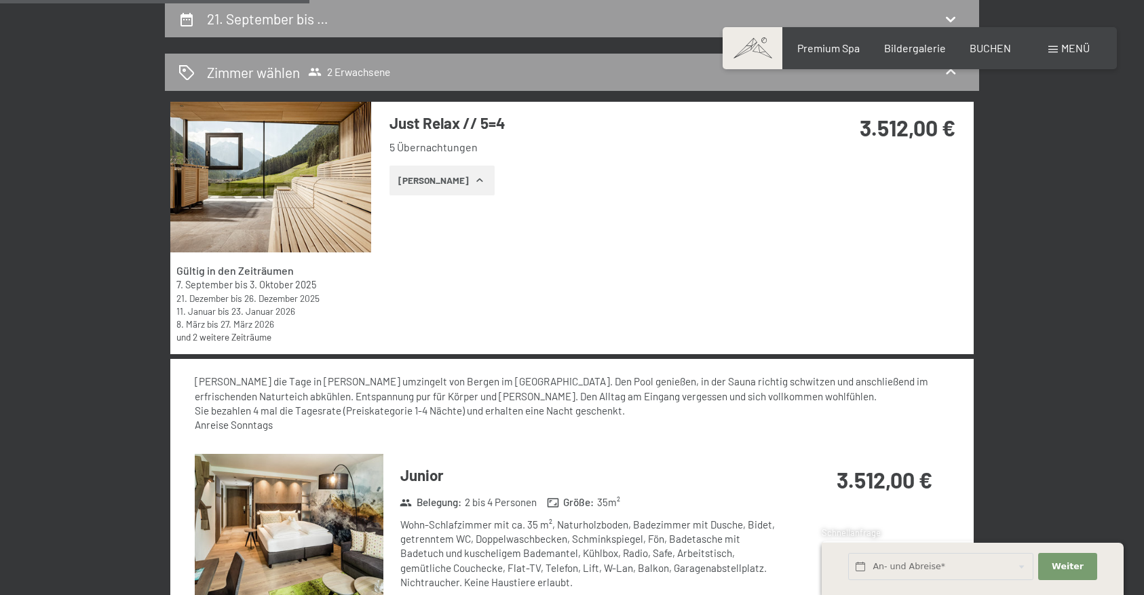
click at [434, 182] on button "[PERSON_NAME]" at bounding box center [441, 180] width 105 height 30
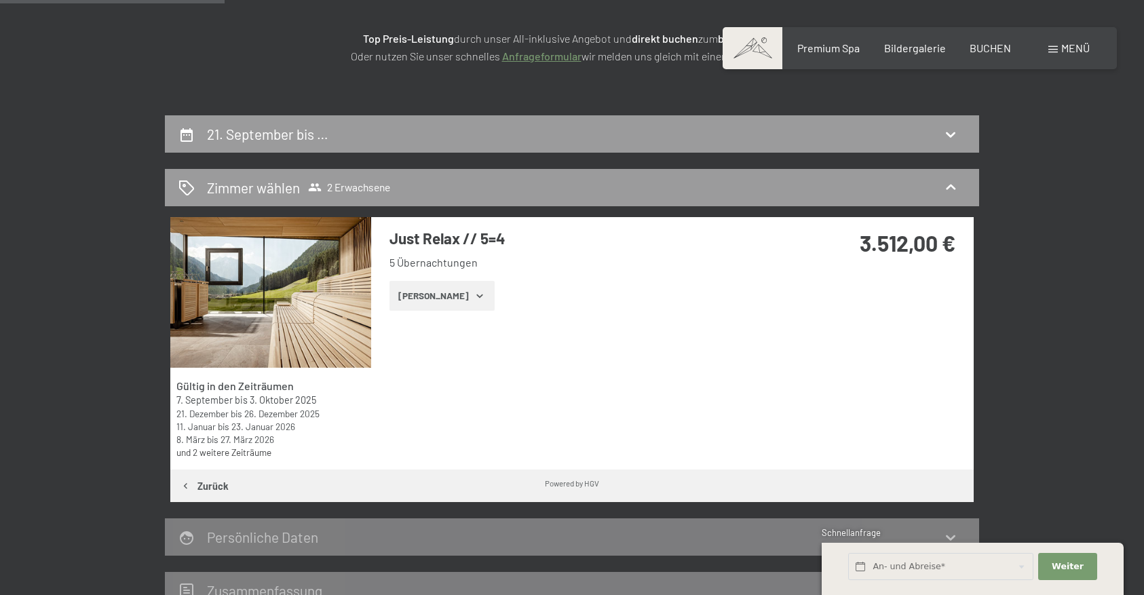
scroll to position [209, 0]
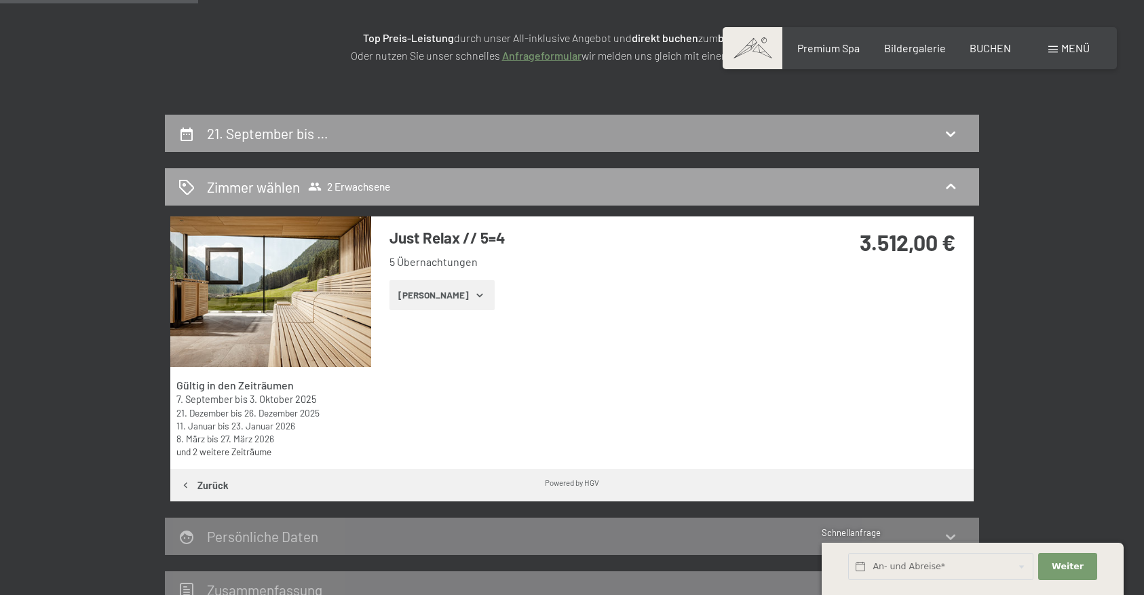
click at [455, 201] on div "Zimmer wählen 2 Erwachsene" at bounding box center [572, 186] width 814 height 37
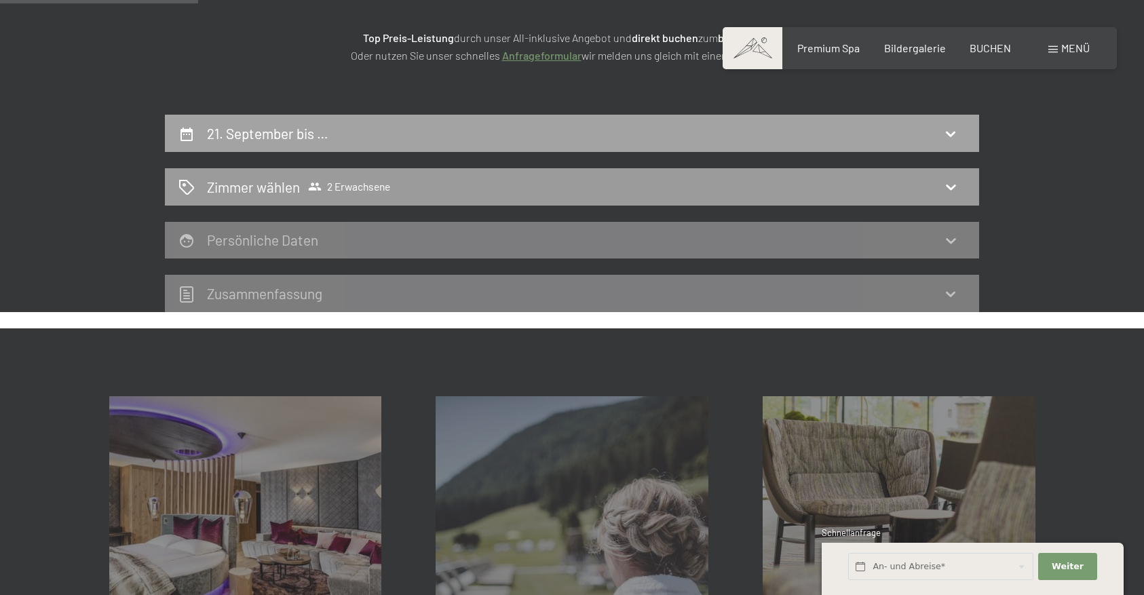
click at [461, 146] on div "21. September bis …" at bounding box center [572, 133] width 814 height 37
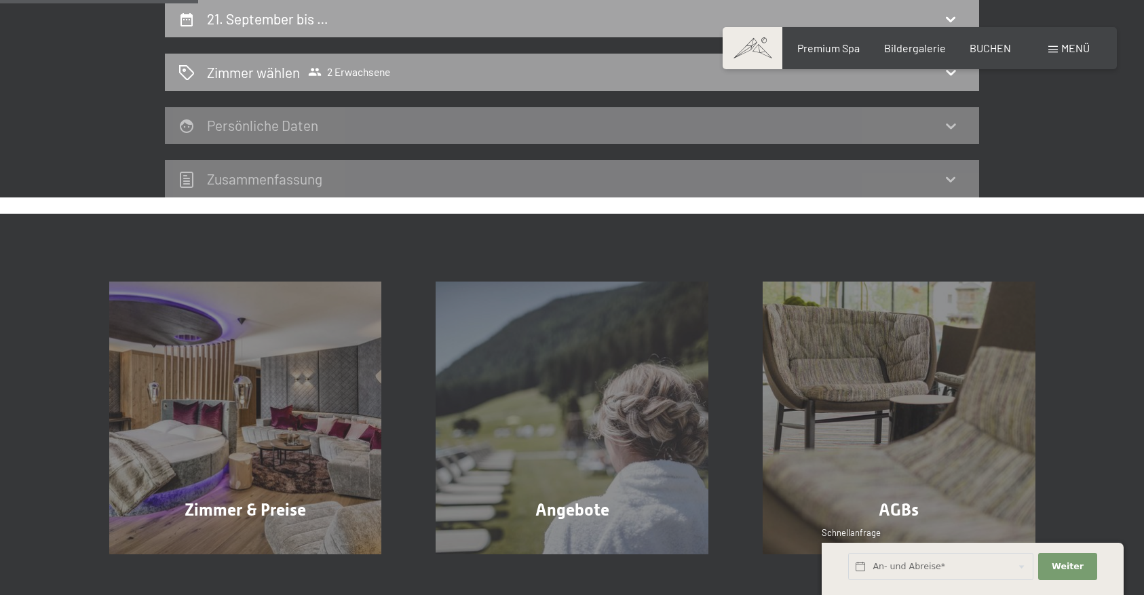
select select "[DATE]"
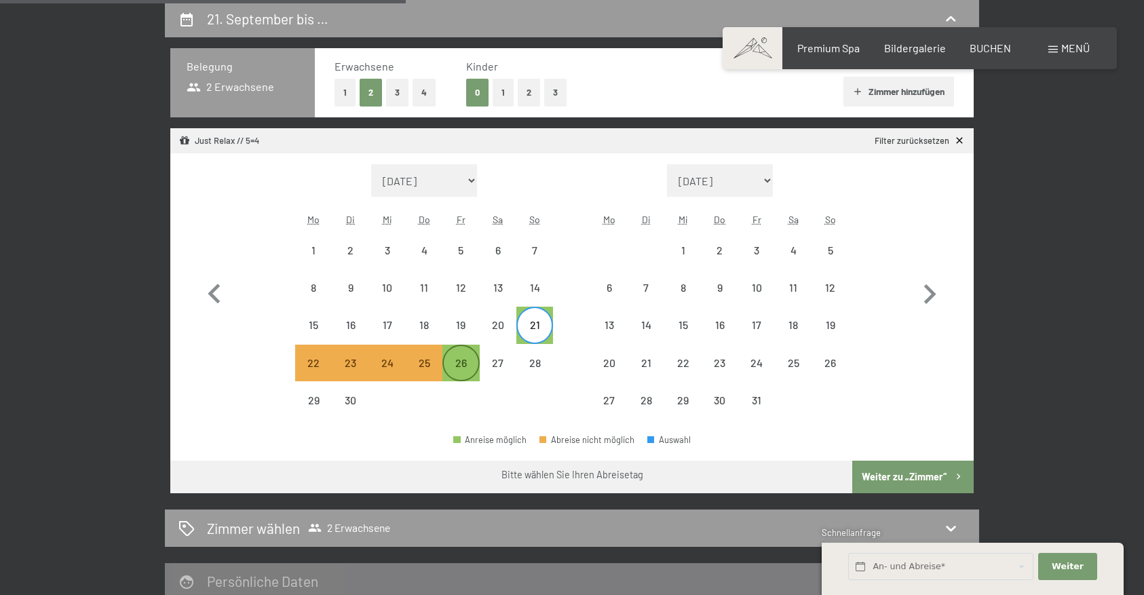
click at [456, 365] on div "26" at bounding box center [461, 374] width 34 height 34
select select "[DATE]"
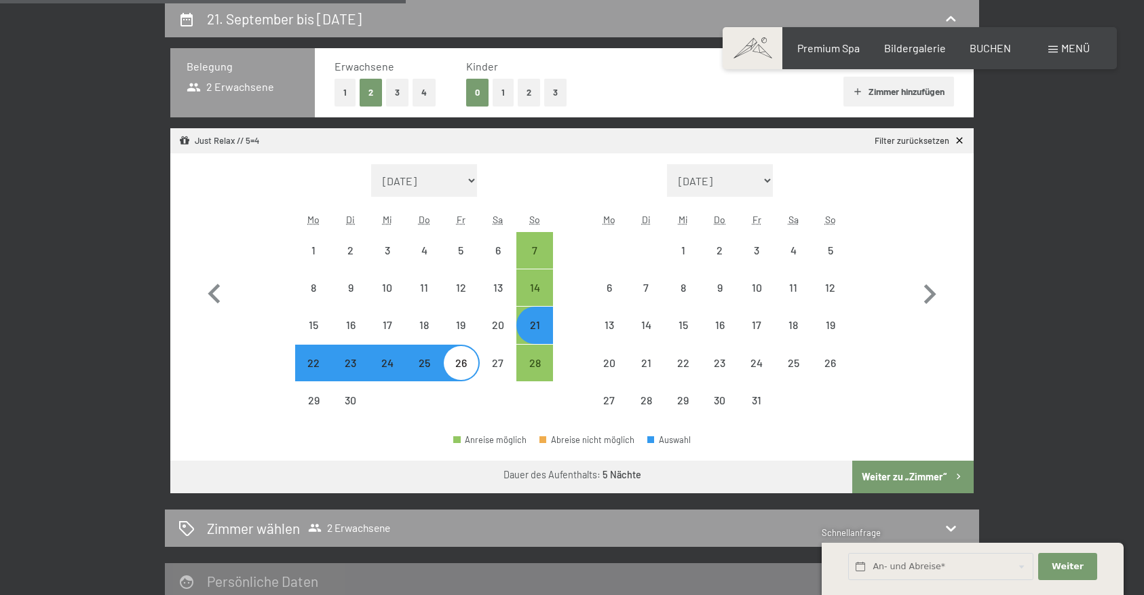
select select "[DATE]"
click at [916, 469] on button "Weiter zu „Zimmer“" at bounding box center [912, 477] width 121 height 33
select select "[DATE]"
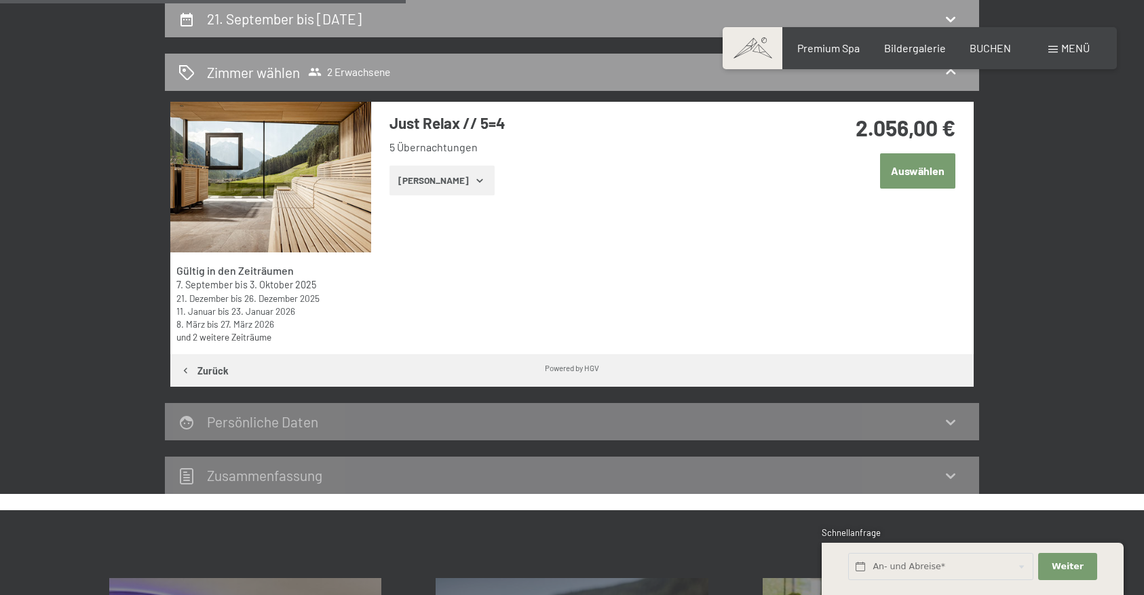
click at [916, 163] on button "Auswählen" at bounding box center [917, 170] width 75 height 35
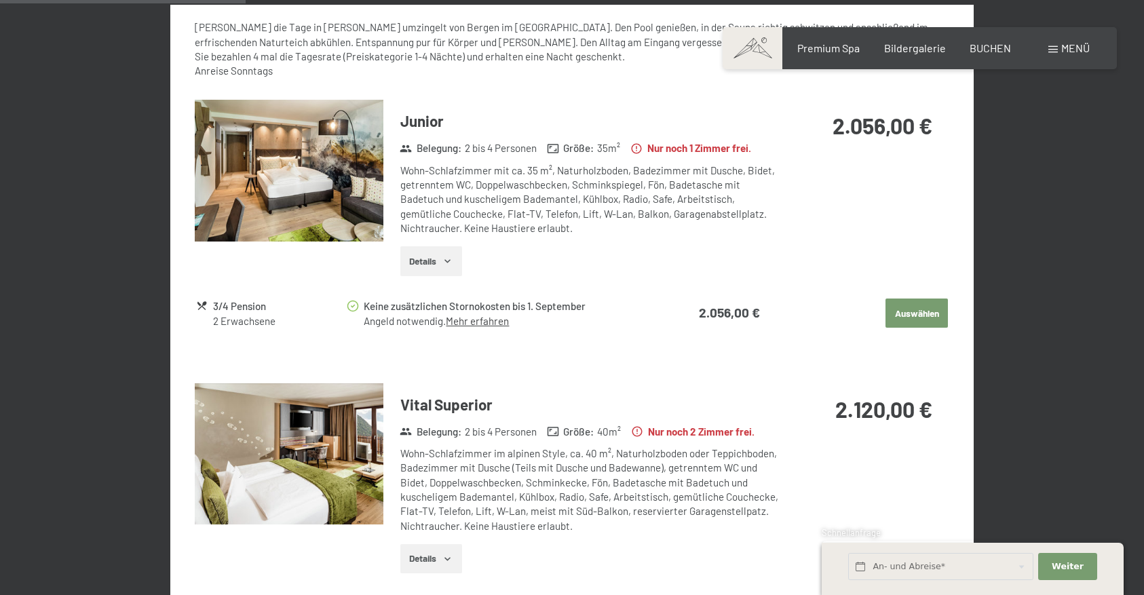
scroll to position [744, 0]
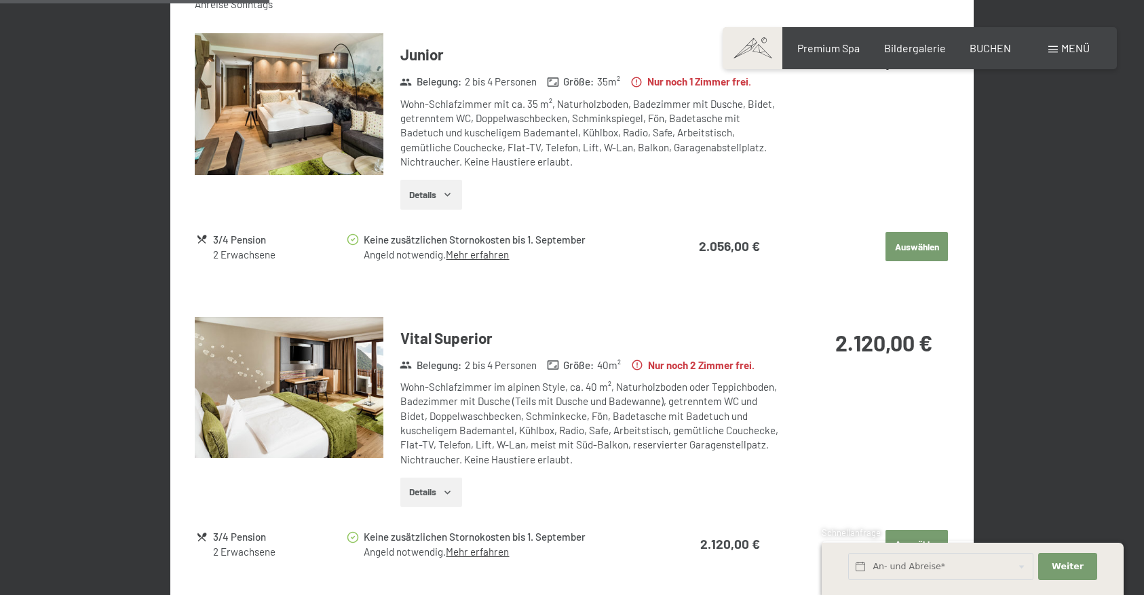
click at [284, 111] on img at bounding box center [289, 104] width 189 height 142
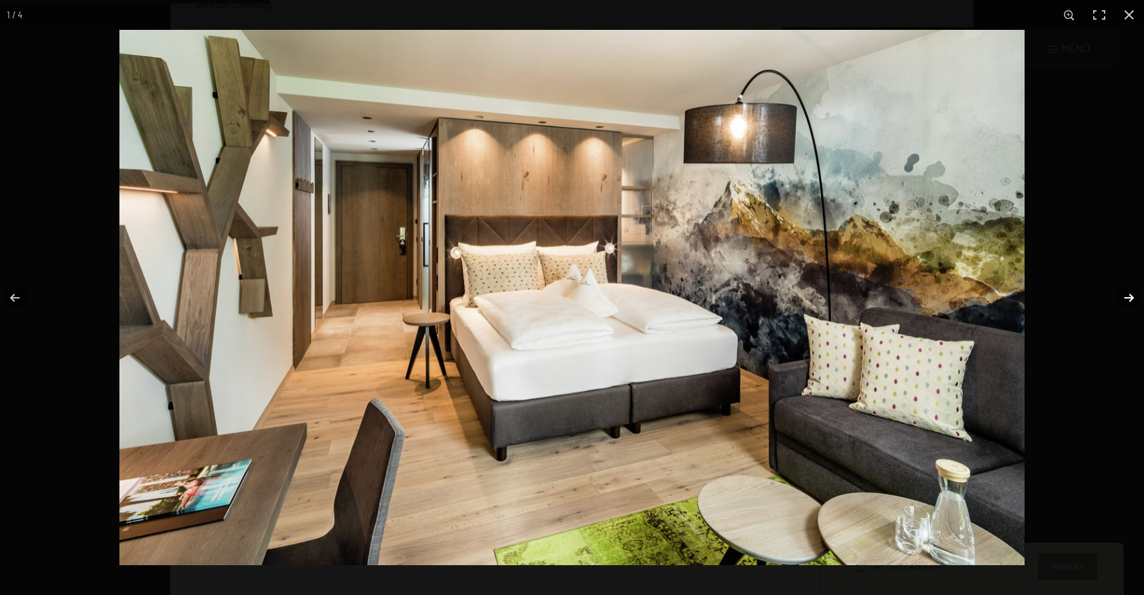
click at [1125, 298] on button "button" at bounding box center [1119, 298] width 47 height 68
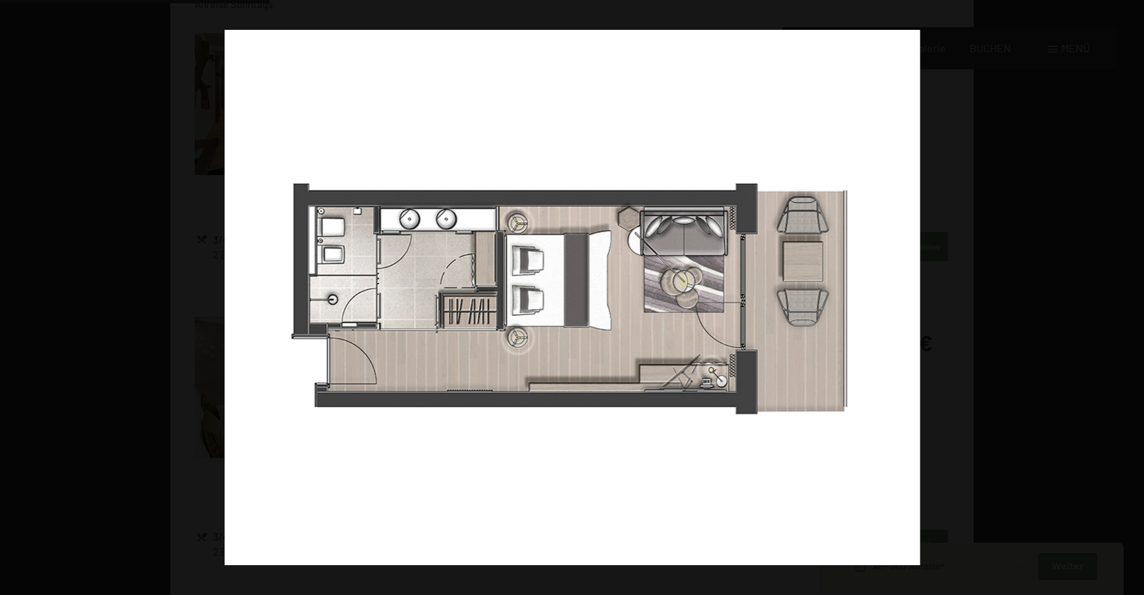
click at [1125, 298] on button "button" at bounding box center [1119, 298] width 47 height 68
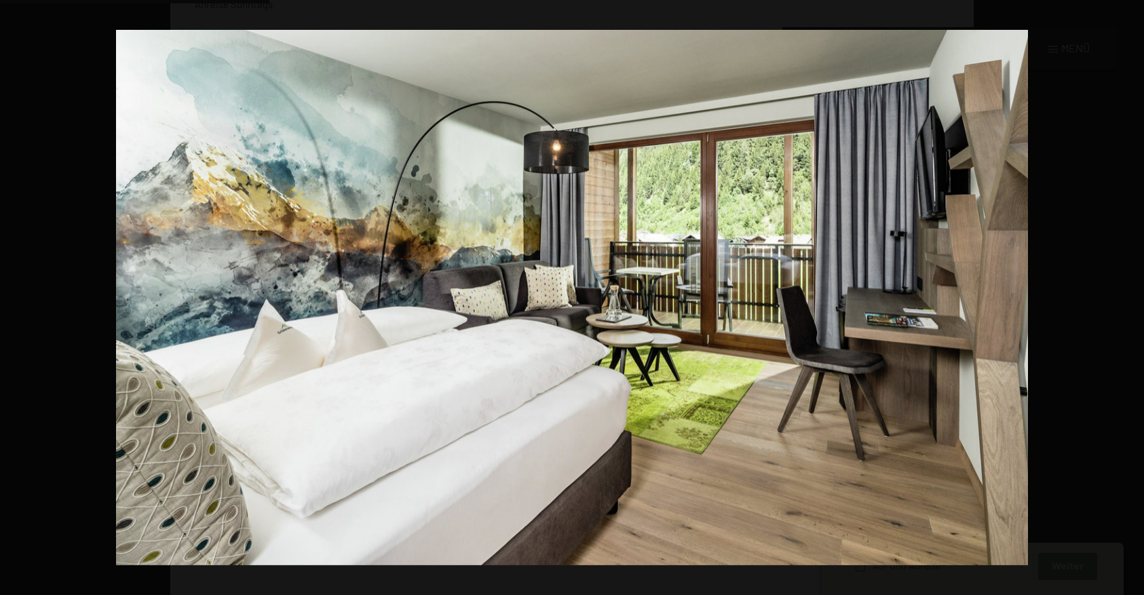
click at [1125, 298] on button "button" at bounding box center [1119, 298] width 47 height 68
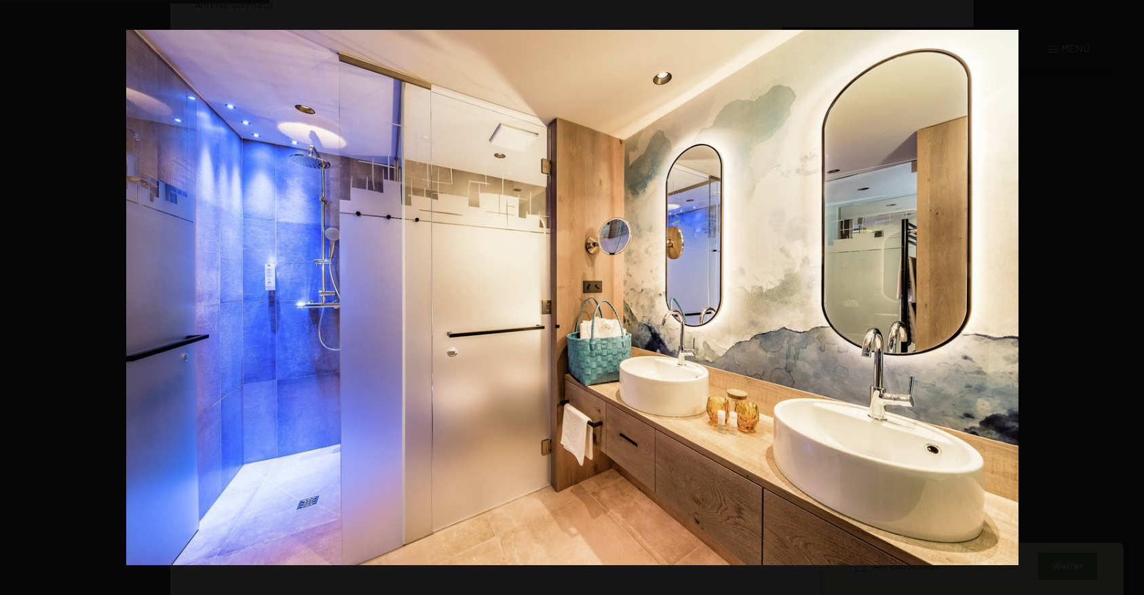
click at [1125, 298] on button "button" at bounding box center [1119, 298] width 47 height 68
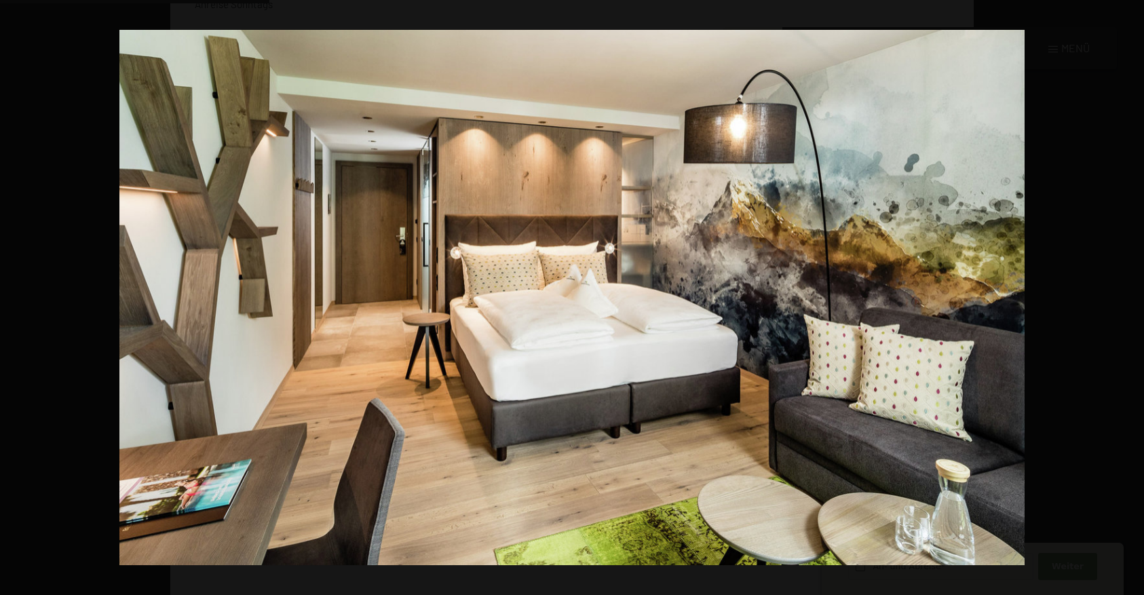
click at [1125, 298] on button "button" at bounding box center [1119, 298] width 47 height 68
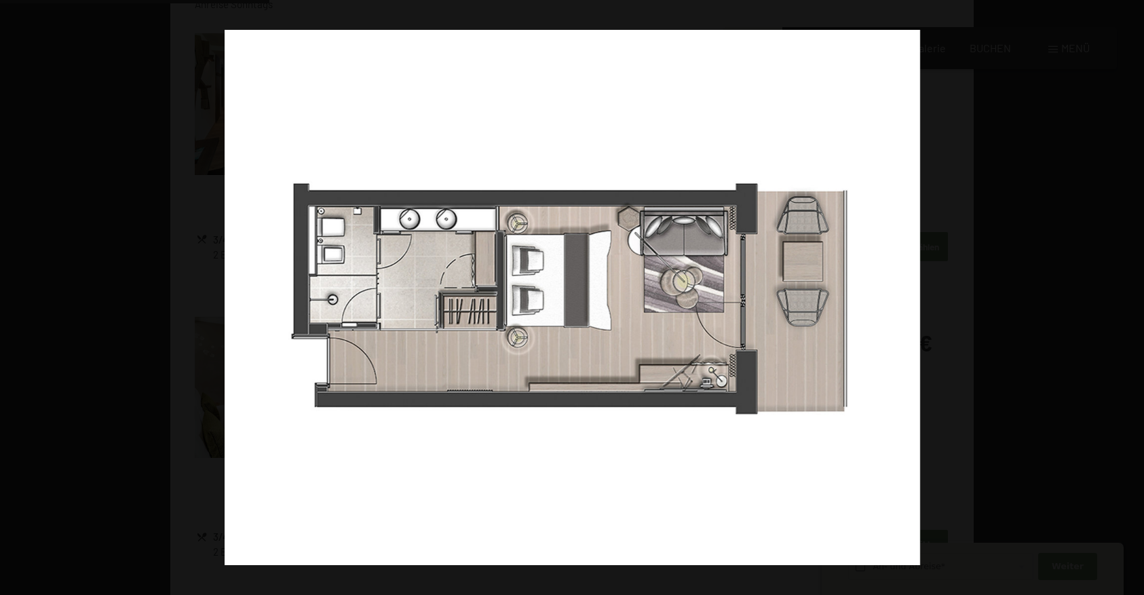
click at [1125, 298] on button "button" at bounding box center [1119, 298] width 47 height 68
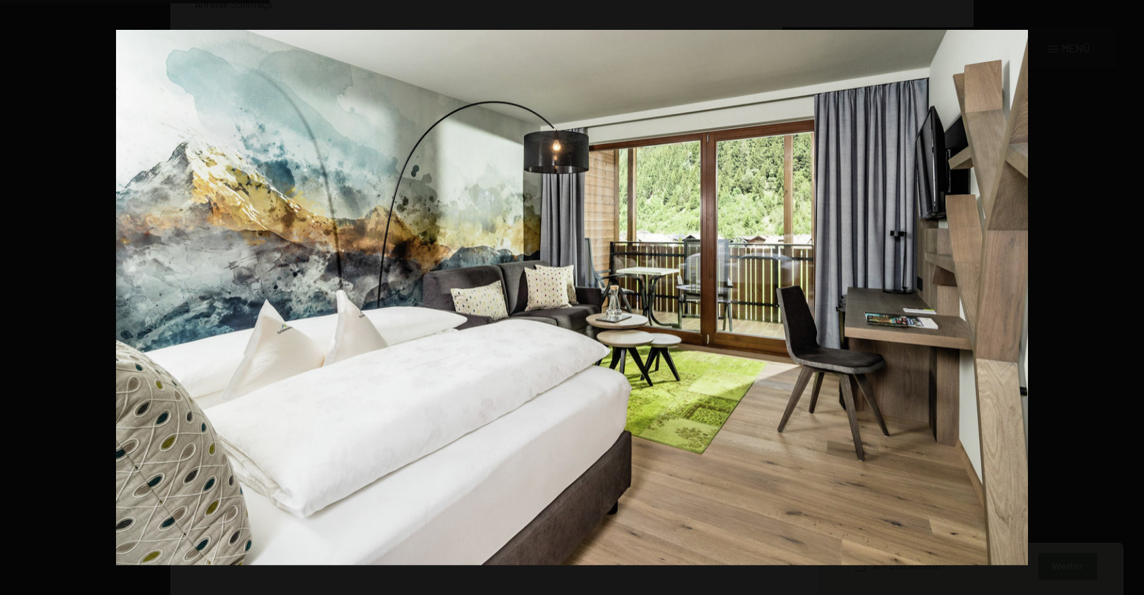
click at [1125, 298] on button "button" at bounding box center [1119, 298] width 47 height 68
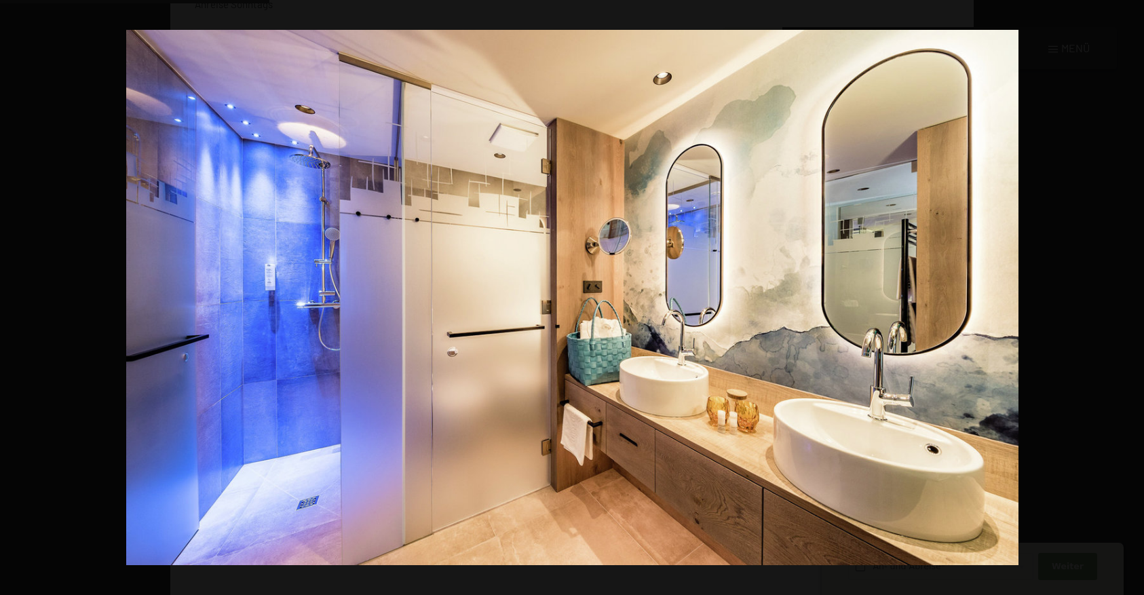
click at [1125, 298] on button "button" at bounding box center [1119, 298] width 47 height 68
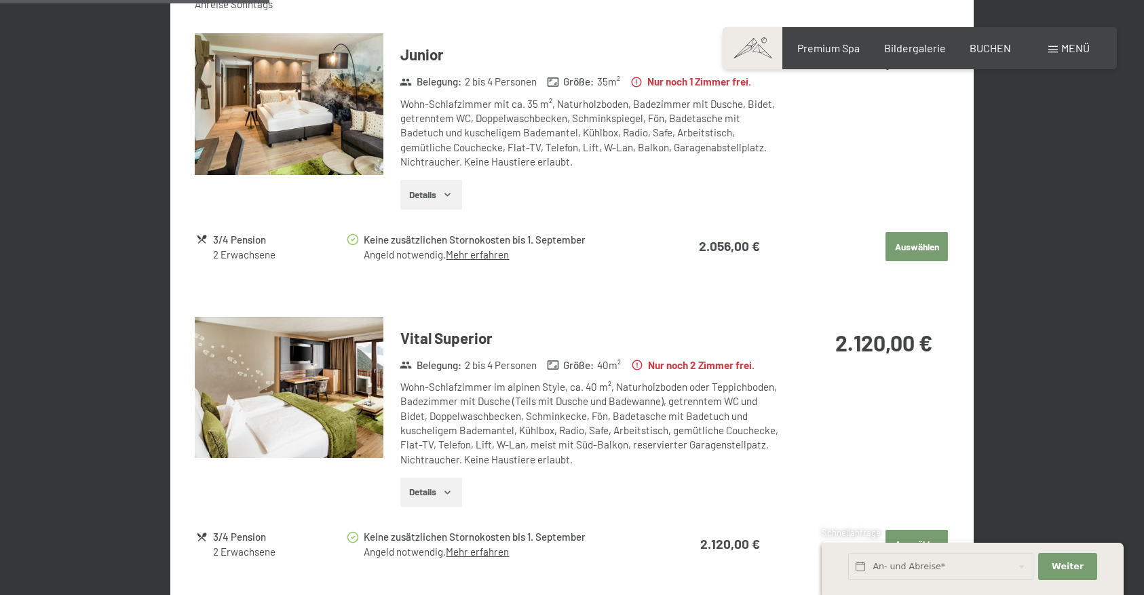
click at [0, 0] on button "button" at bounding box center [0, 0] width 0 height 0
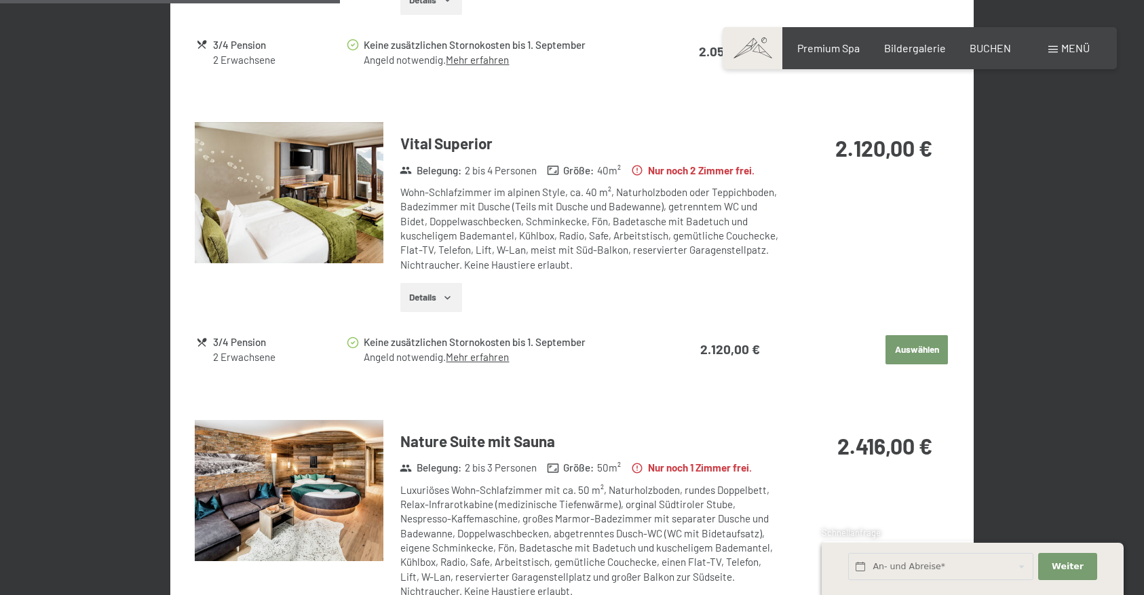
scroll to position [939, 0]
click at [310, 181] on img at bounding box center [289, 192] width 189 height 142
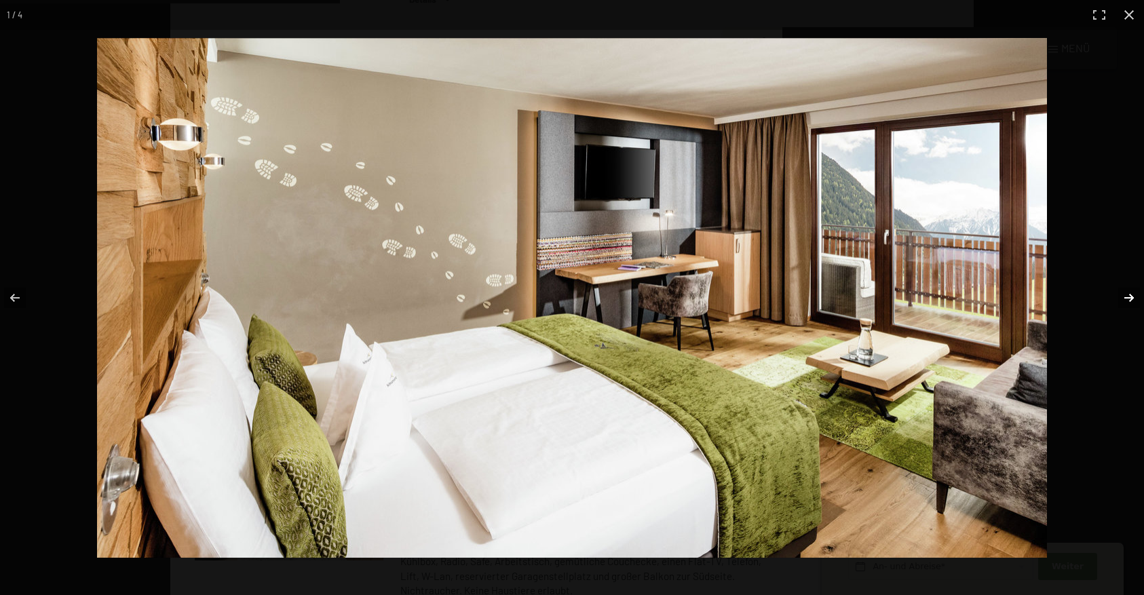
click at [1121, 295] on button "button" at bounding box center [1119, 298] width 47 height 68
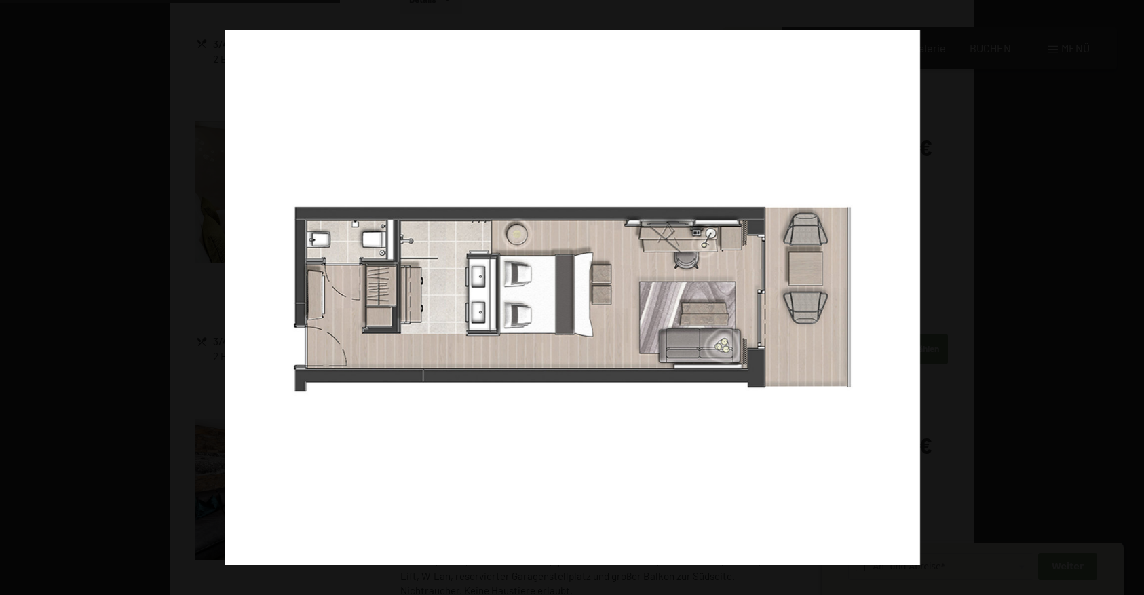
click at [1121, 295] on button "button" at bounding box center [1119, 298] width 47 height 68
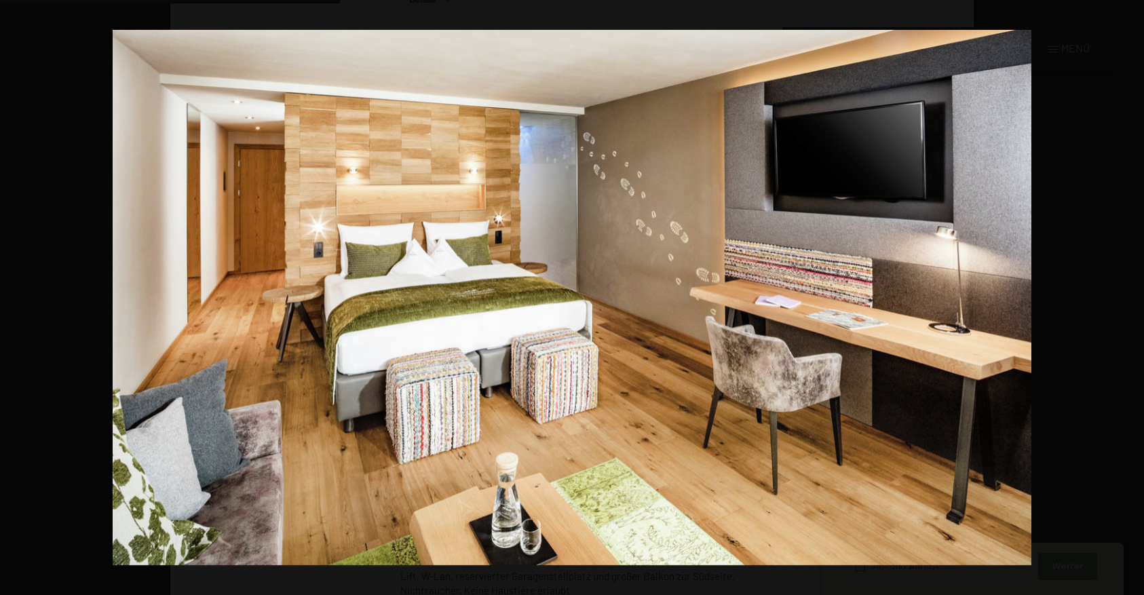
click at [1121, 295] on button "button" at bounding box center [1119, 298] width 47 height 68
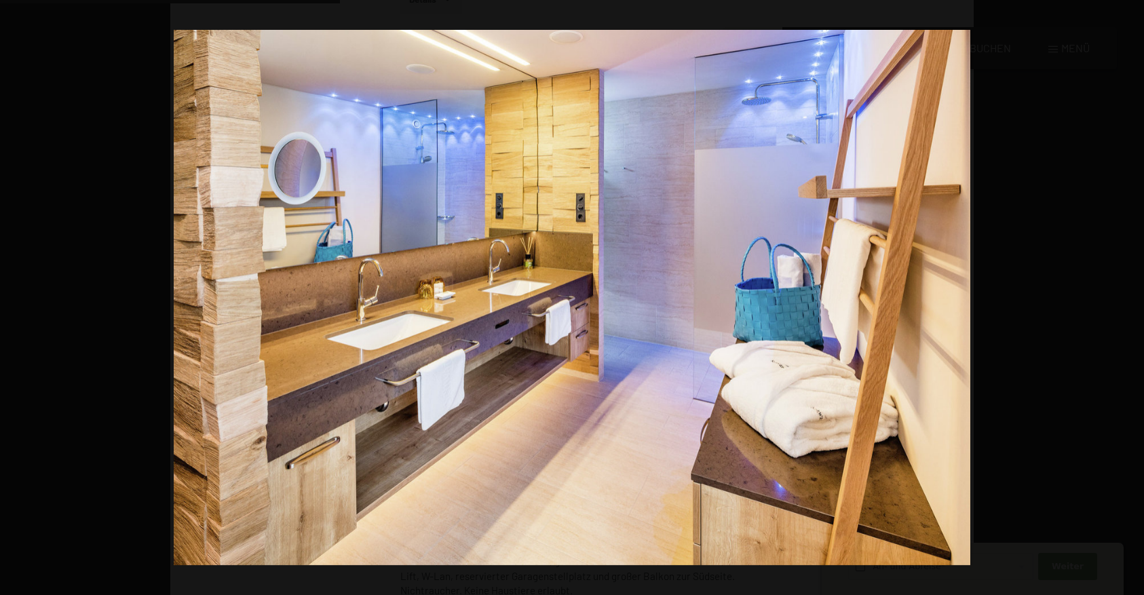
click at [1121, 295] on button "button" at bounding box center [1119, 298] width 47 height 68
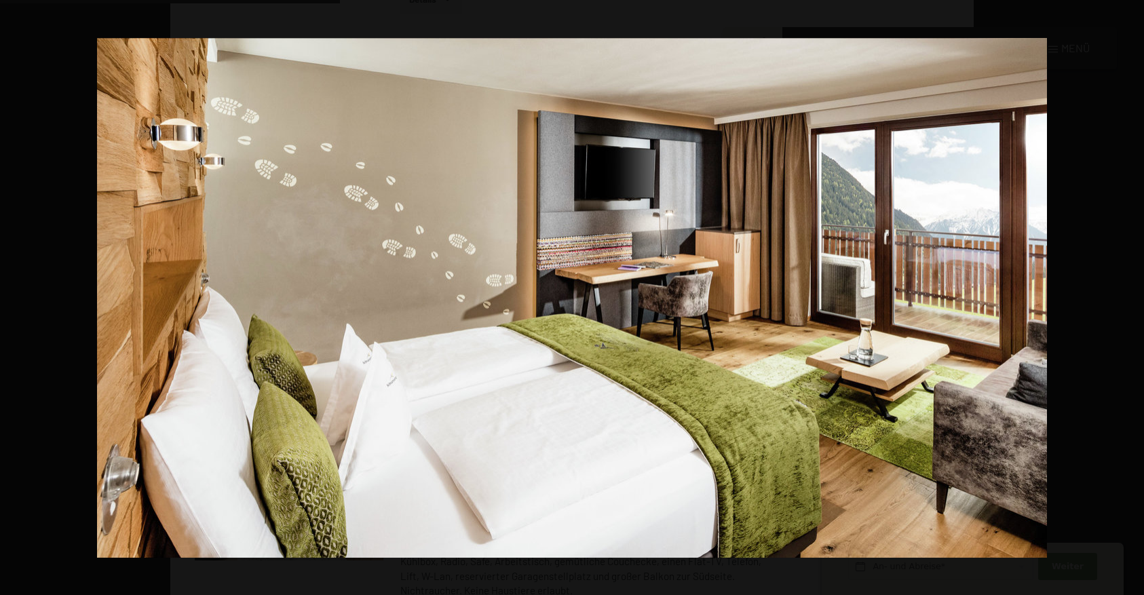
click at [1121, 295] on button "button" at bounding box center [1119, 298] width 47 height 68
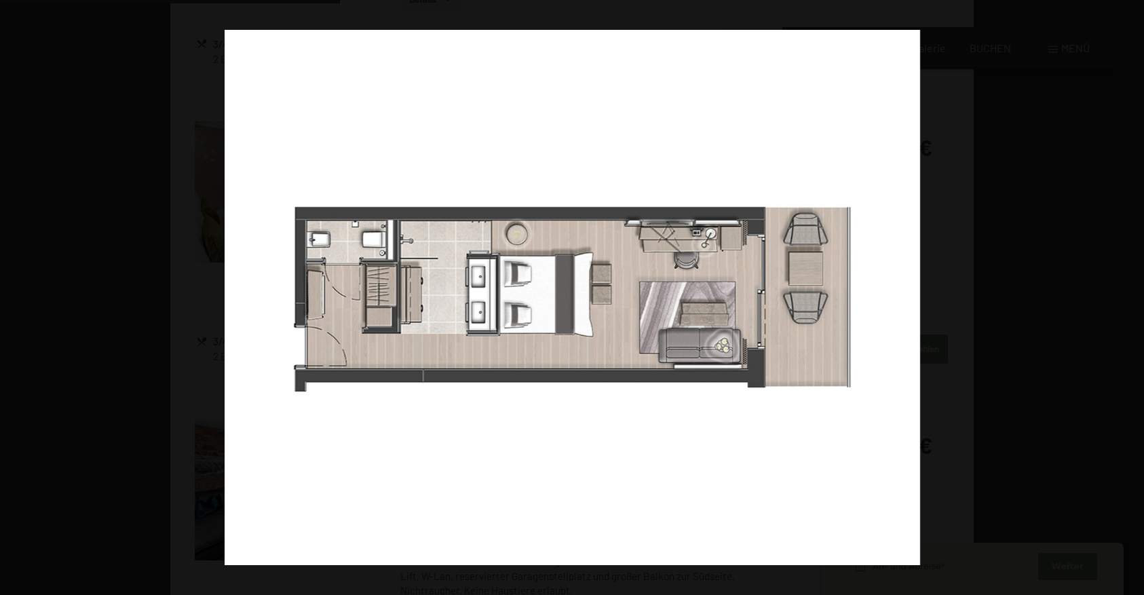
click at [1121, 295] on button "button" at bounding box center [1119, 298] width 47 height 68
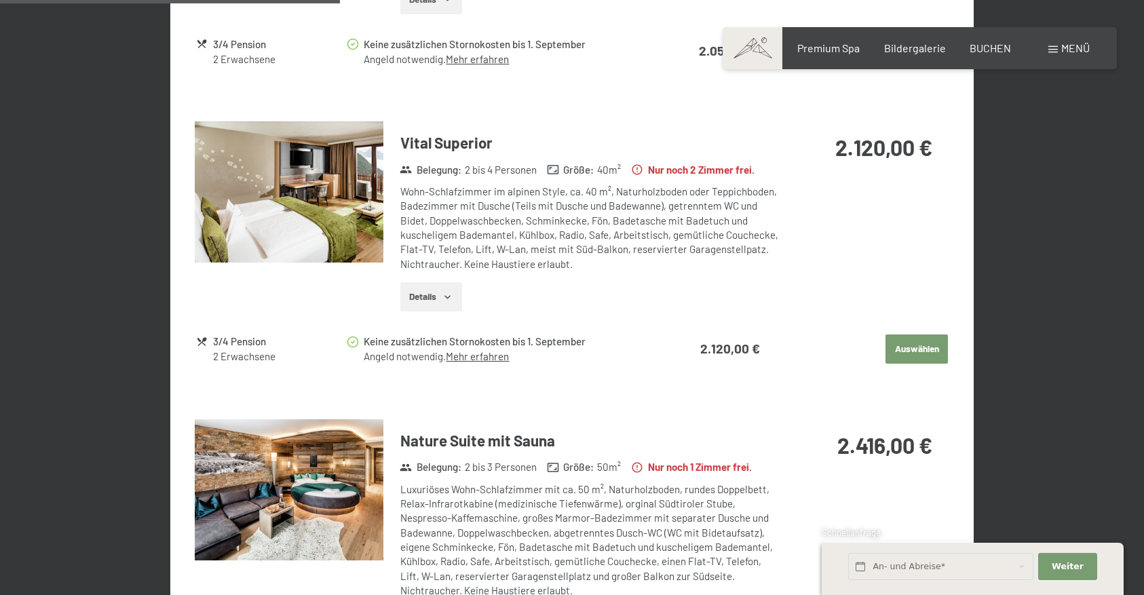
click at [0, 0] on button "button" at bounding box center [0, 0] width 0 height 0
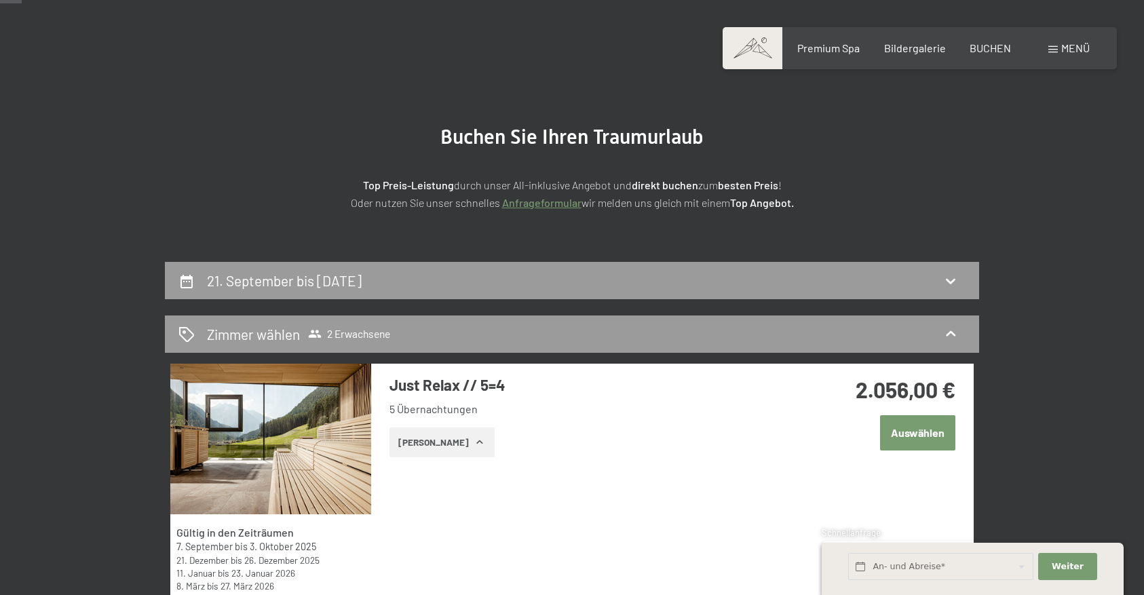
scroll to position [65, 0]
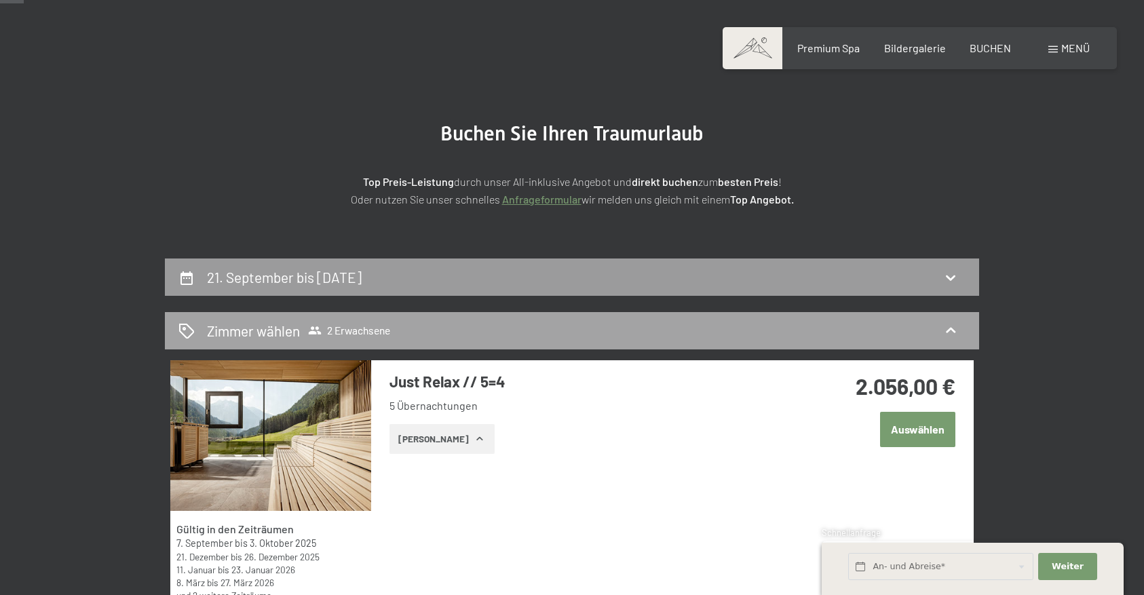
click at [586, 338] on div "Zimmer wählen 2 Erwachsene" at bounding box center [571, 331] width 787 height 20
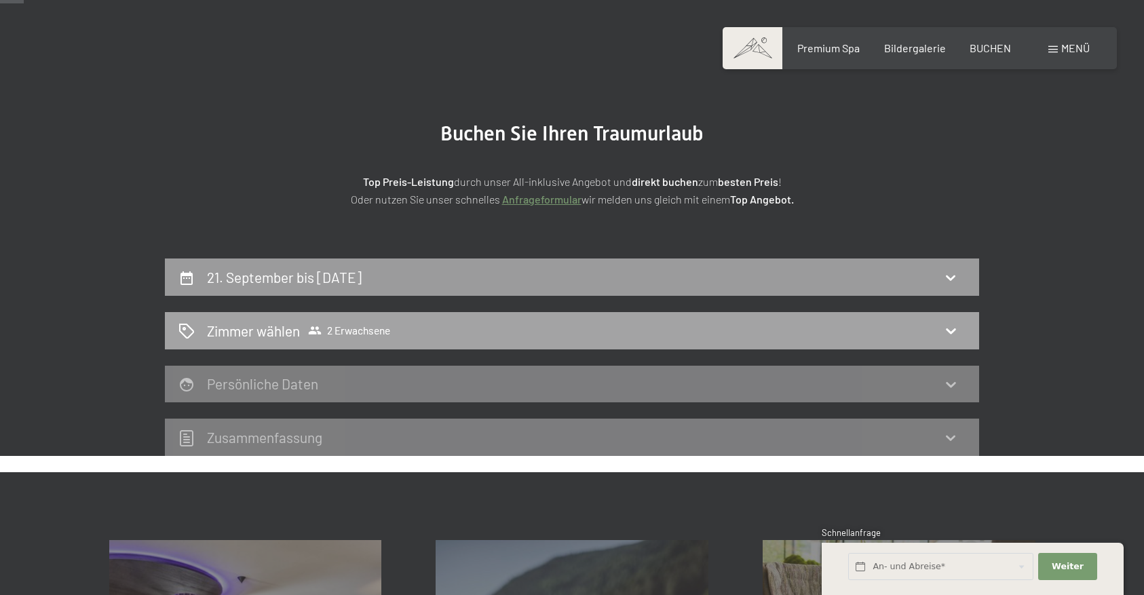
click at [587, 327] on div "Zimmer wählen 2 Erwachsene" at bounding box center [571, 331] width 787 height 20
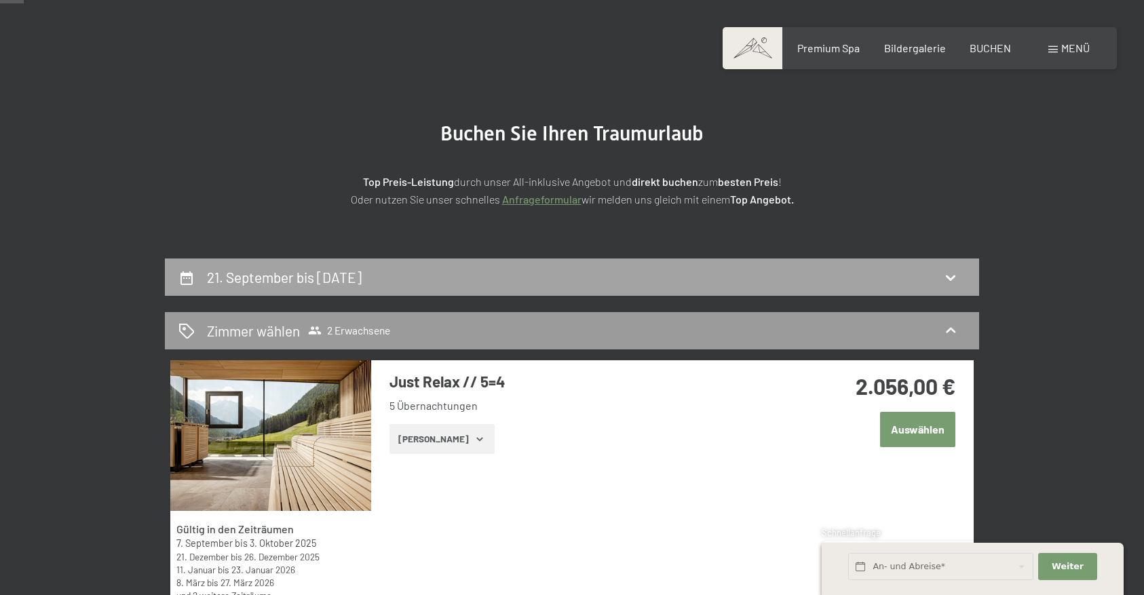
click at [588, 265] on div "21. September bis [DATE]" at bounding box center [572, 276] width 814 height 37
select select "[DATE]"
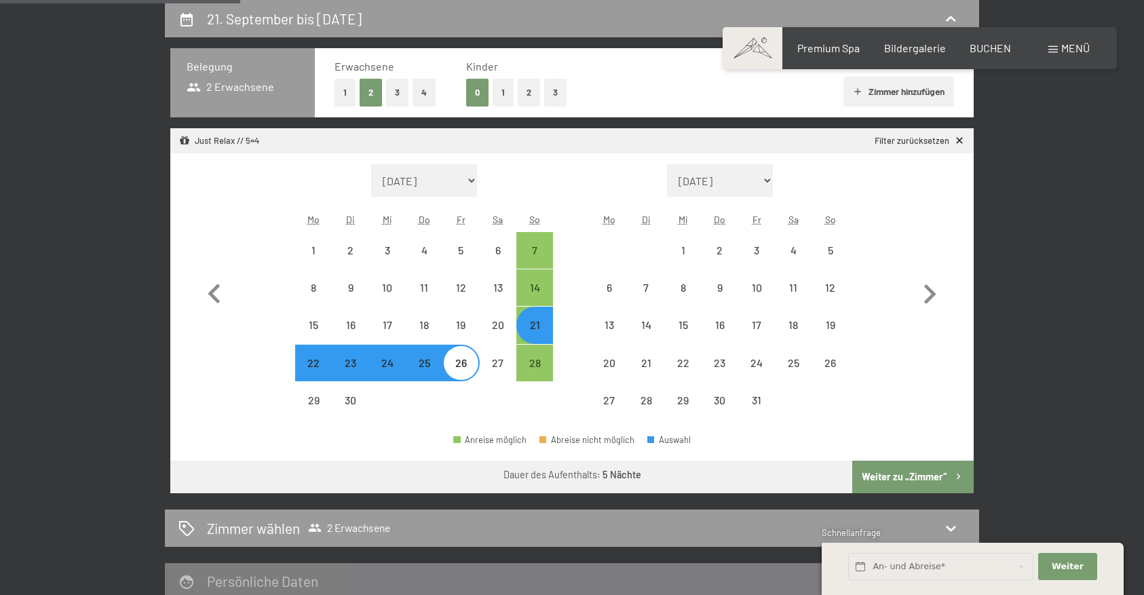
scroll to position [259, 0]
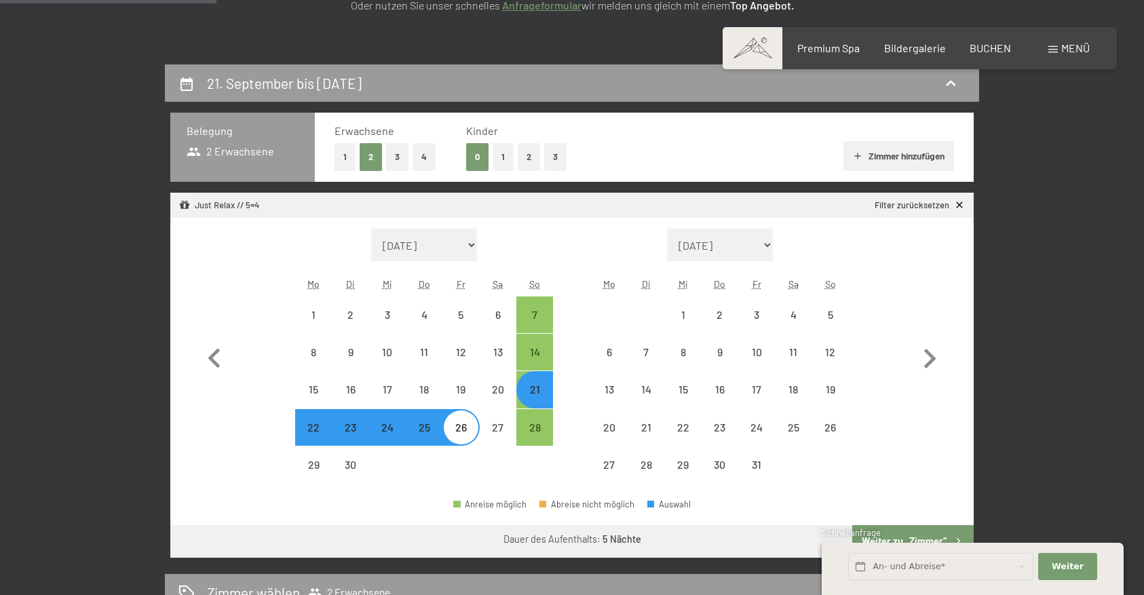
click at [530, 157] on button "2" at bounding box center [529, 157] width 22 height 28
select select "[DATE]"
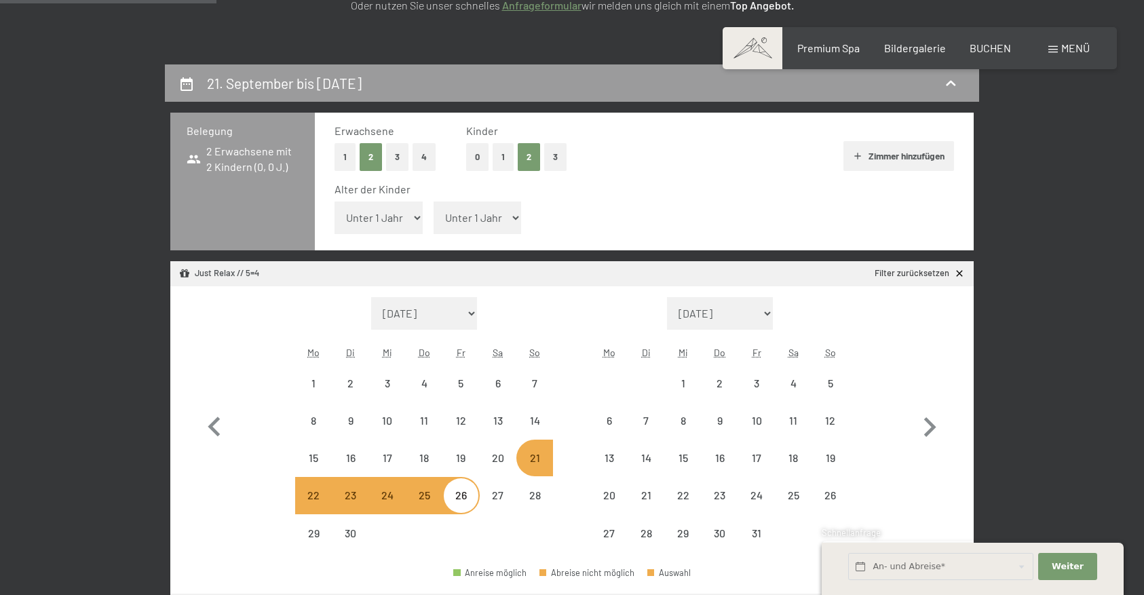
select select "[DATE]"
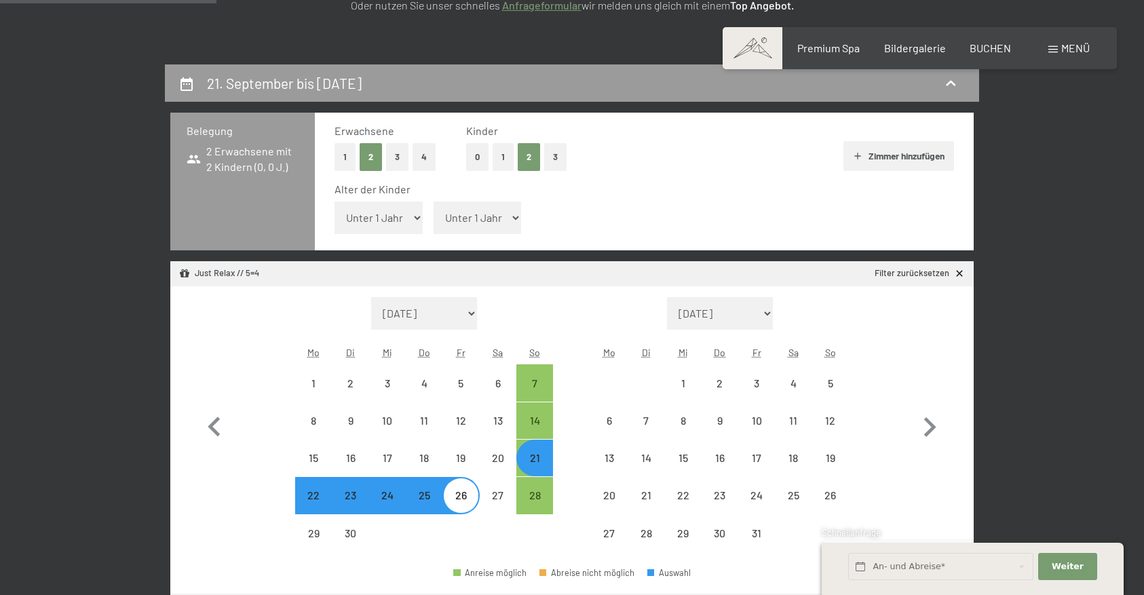
select select "[DATE]"
click at [472, 225] on select "Unter 1 Jahr 1 Jahr 2 Jahre 3 Jahre 4 Jahre 5 Jahre 6 Jahre 7 Jahre 8 Jahre 9 J…" at bounding box center [477, 217] width 88 height 33
select select "5"
select select "[DATE]"
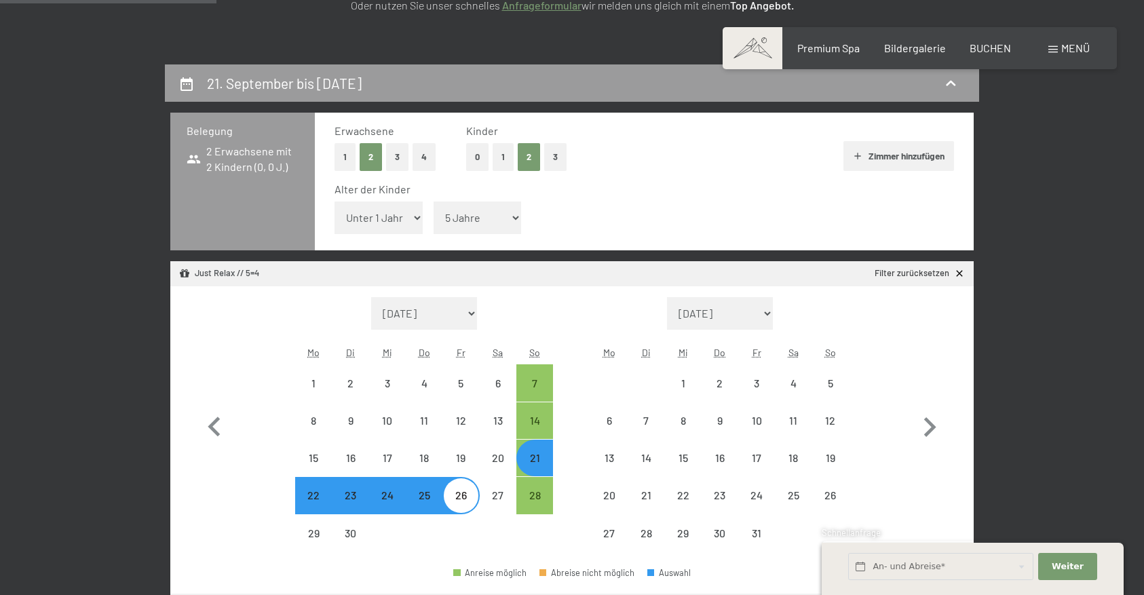
select select "[DATE]"
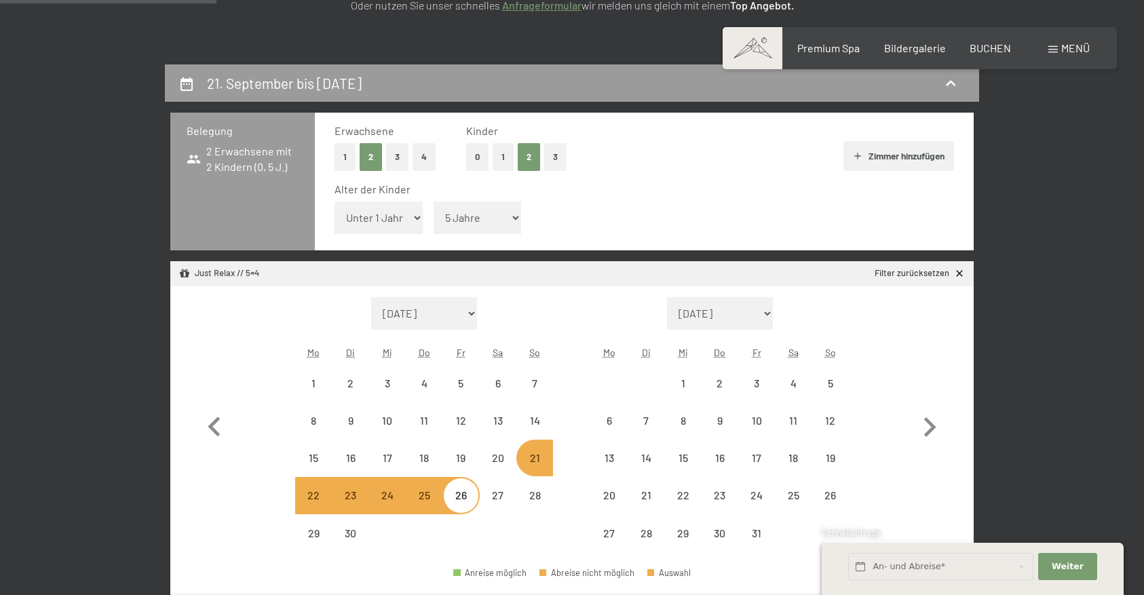
select select "[DATE]"
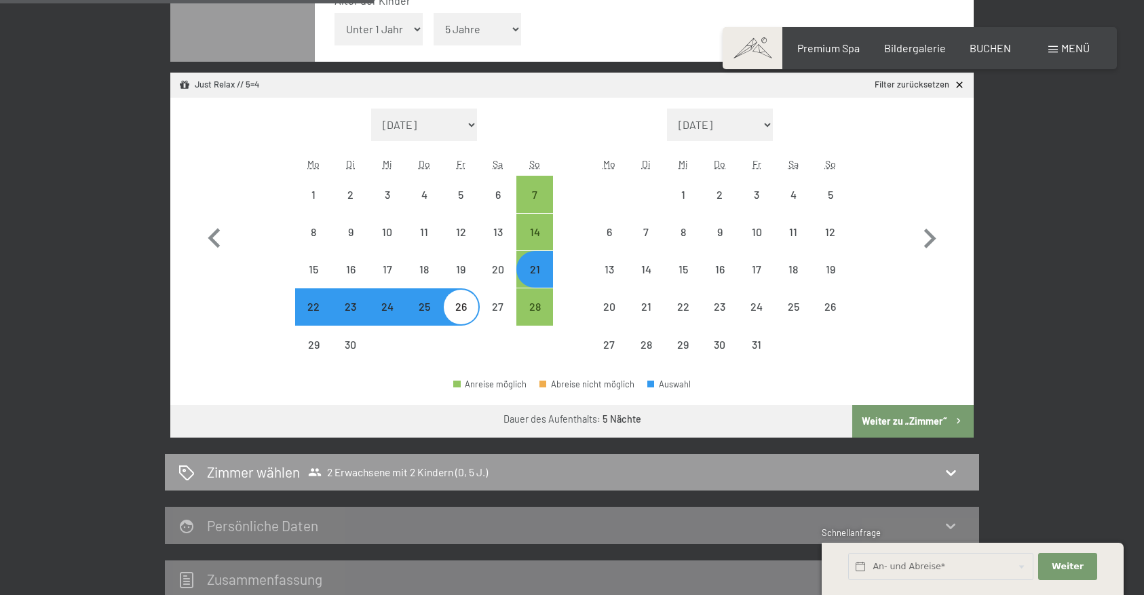
scroll to position [478, 0]
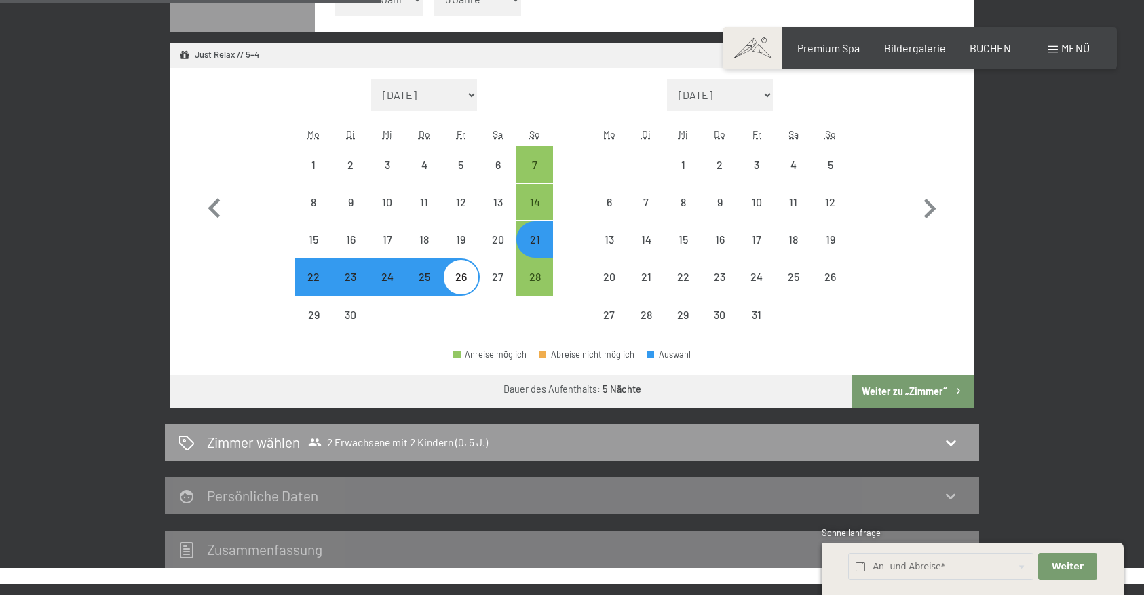
click at [906, 393] on button "Weiter zu „Zimmer“" at bounding box center [912, 391] width 121 height 33
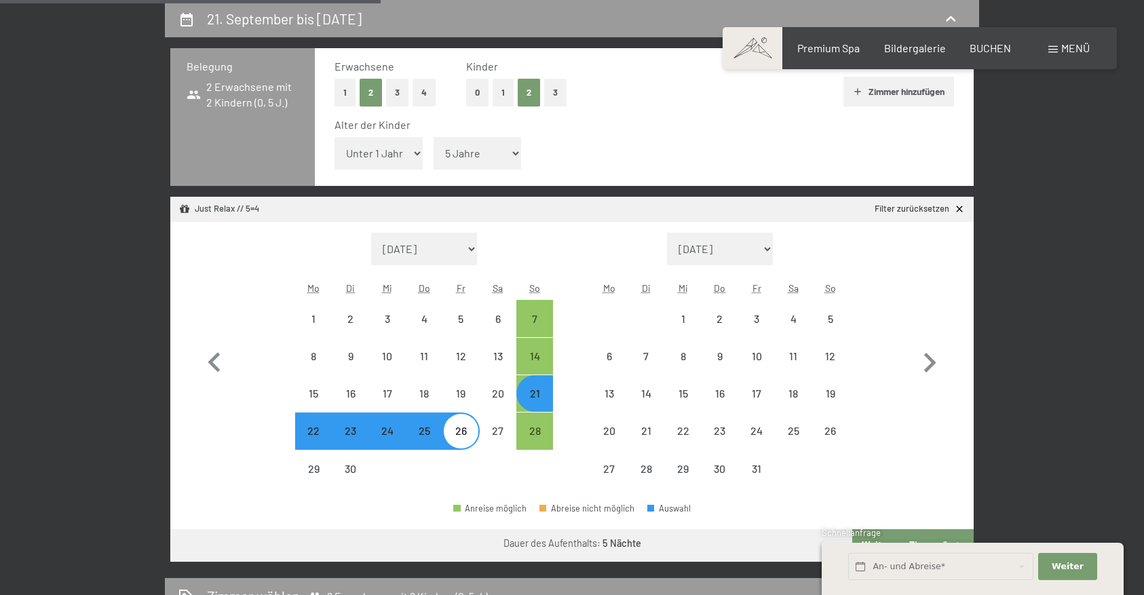
select select "[DATE]"
